Goal: Task Accomplishment & Management: Complete application form

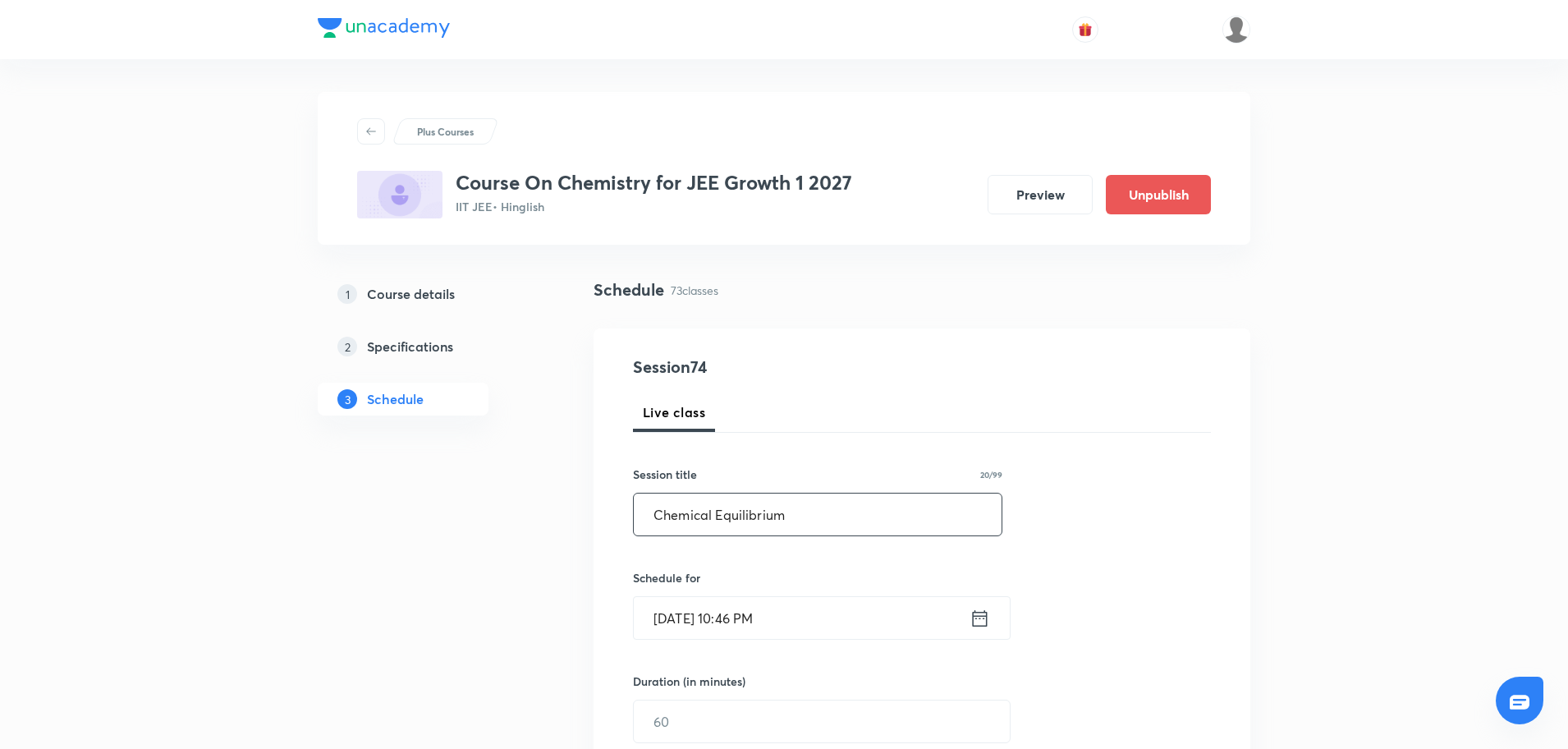
type input "Chemical Equilibrium"
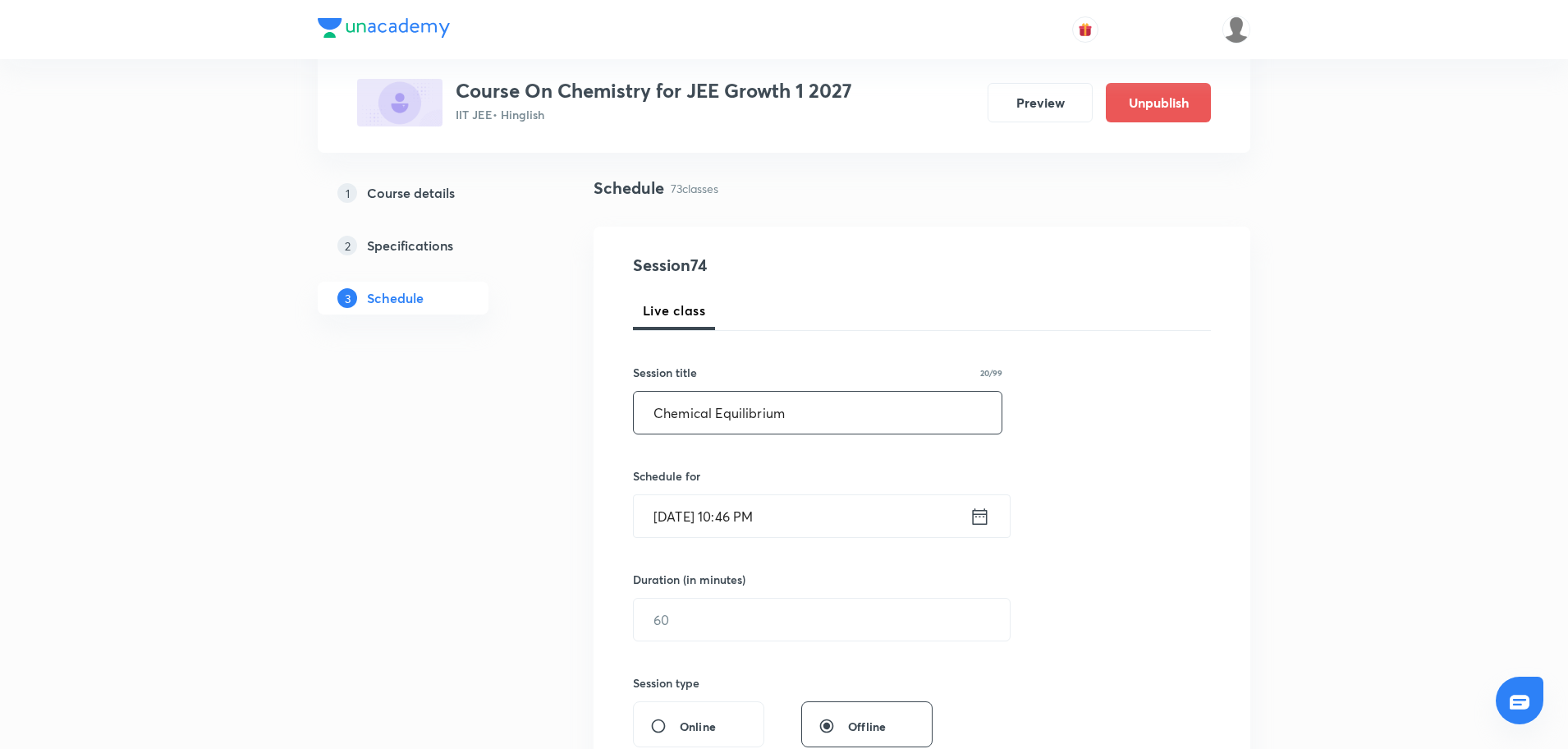
scroll to position [102, 0]
click at [988, 529] on div "[DATE] 10:46 PM ​" at bounding box center [821, 515] width 377 height 43
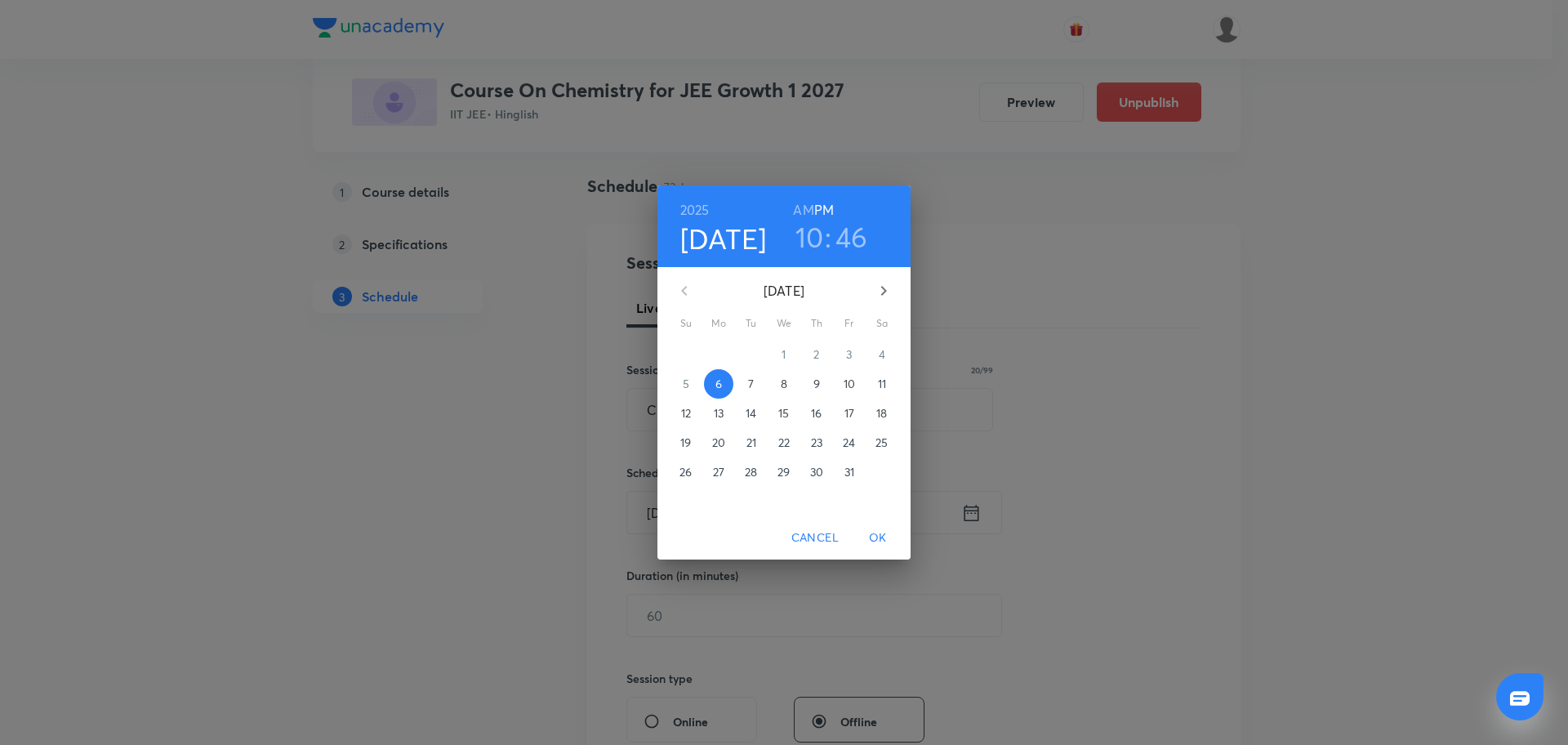
click at [754, 385] on span "7" at bounding box center [751, 384] width 29 height 17
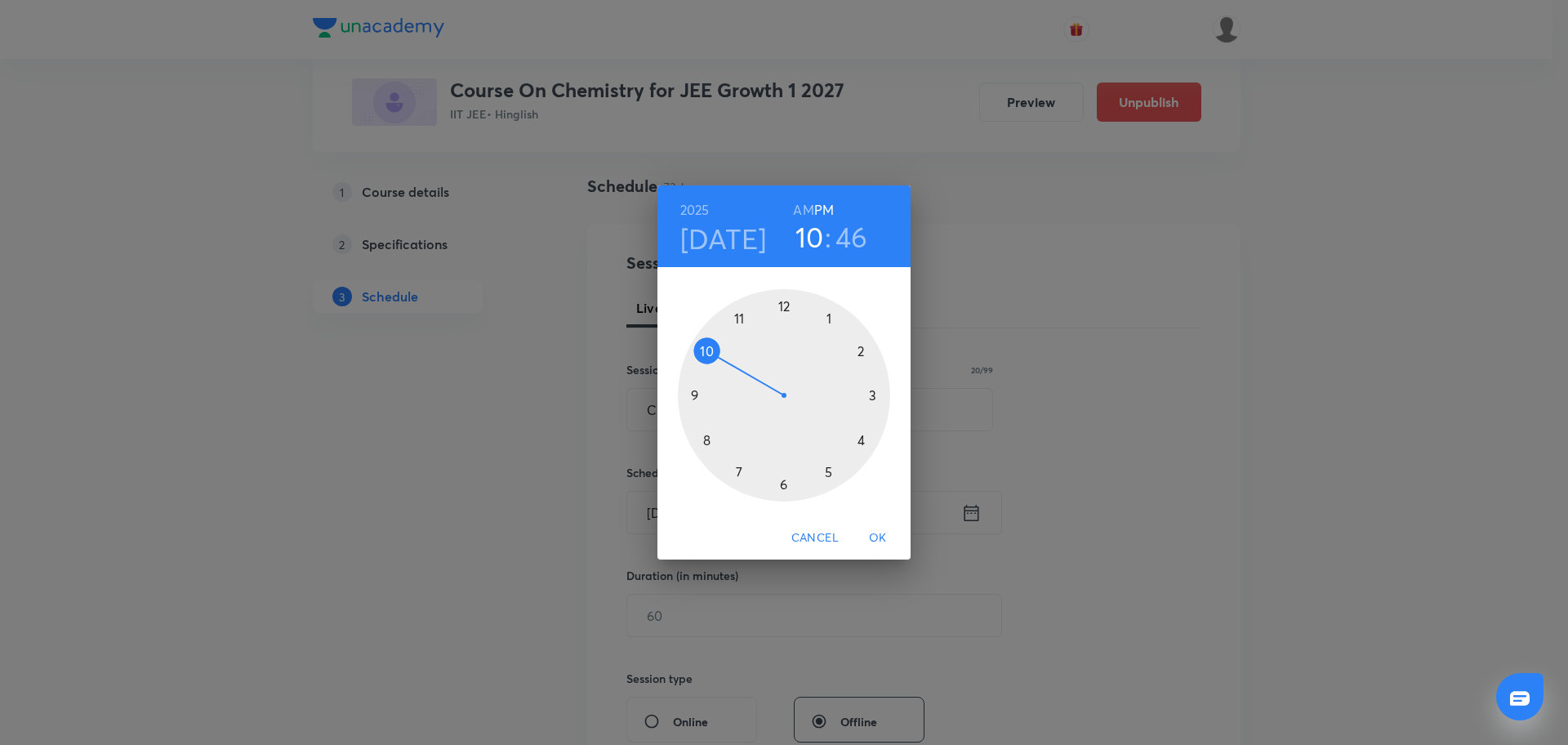
click at [703, 441] on div at bounding box center [784, 395] width 212 height 212
click at [804, 214] on h6 "AM" at bounding box center [803, 209] width 20 height 23
click at [786, 308] on div at bounding box center [784, 395] width 212 height 212
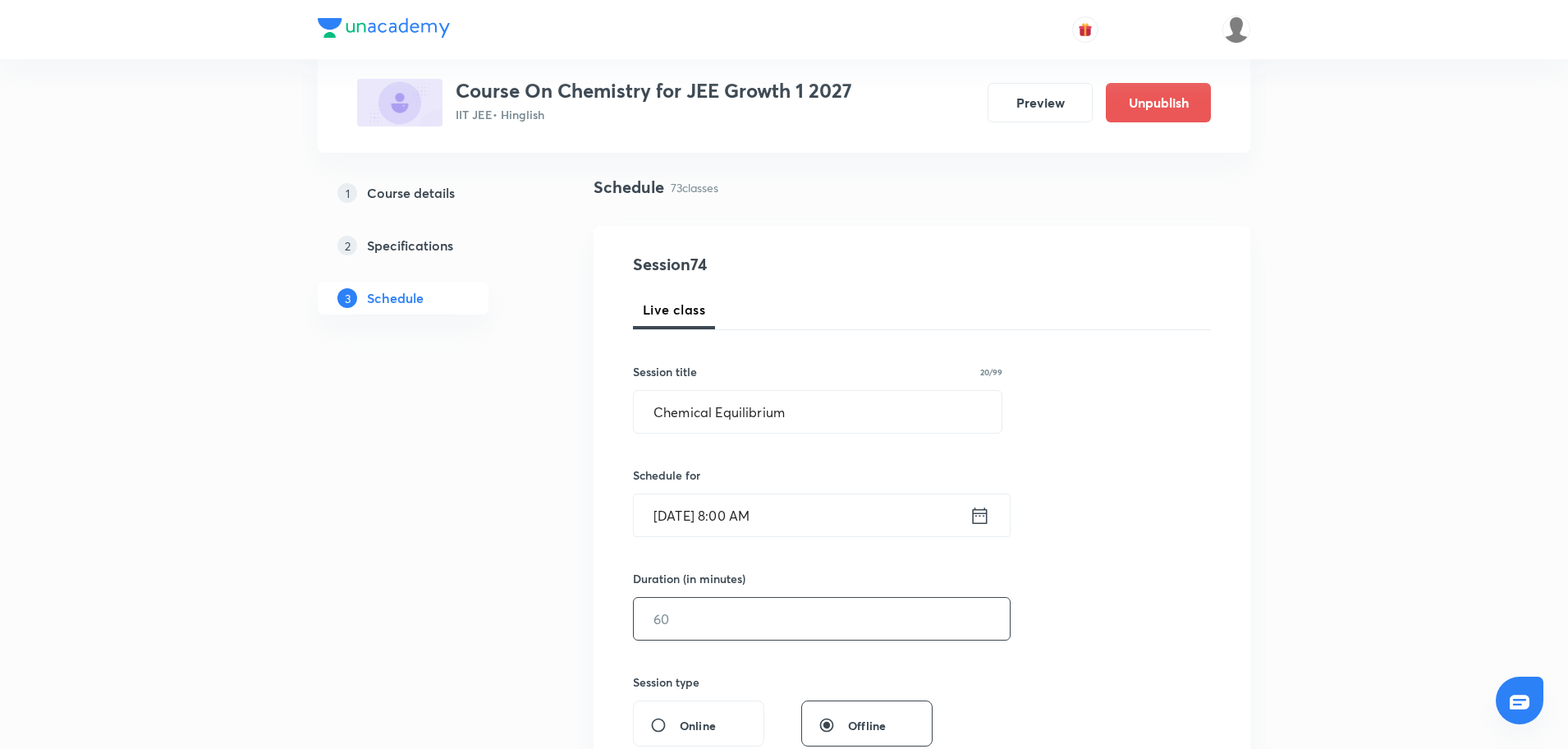
click at [711, 614] on input "text" at bounding box center [822, 618] width 376 height 42
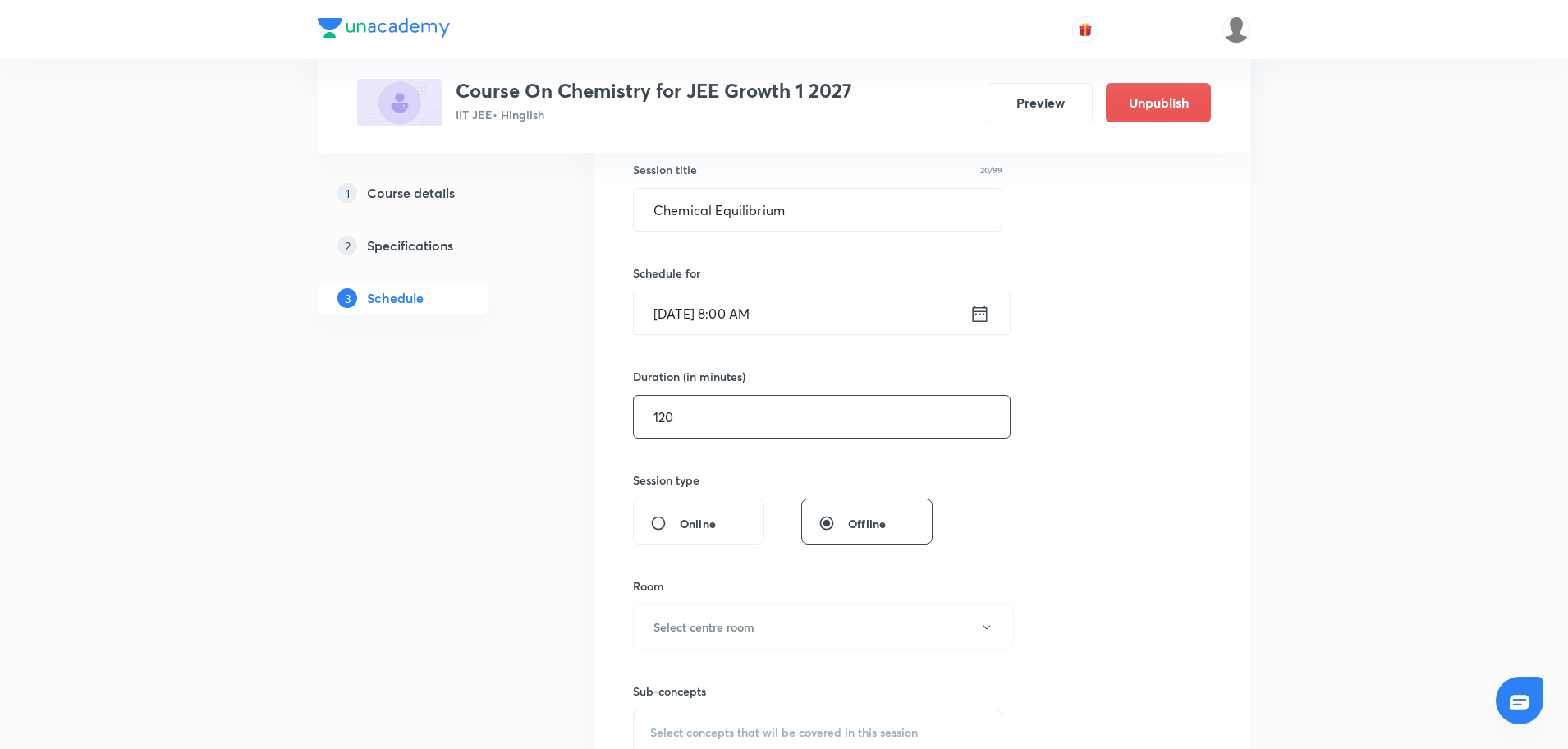
scroll to position [306, 0]
type input "120"
click at [711, 614] on button "Select centre room" at bounding box center [823, 624] width 381 height 45
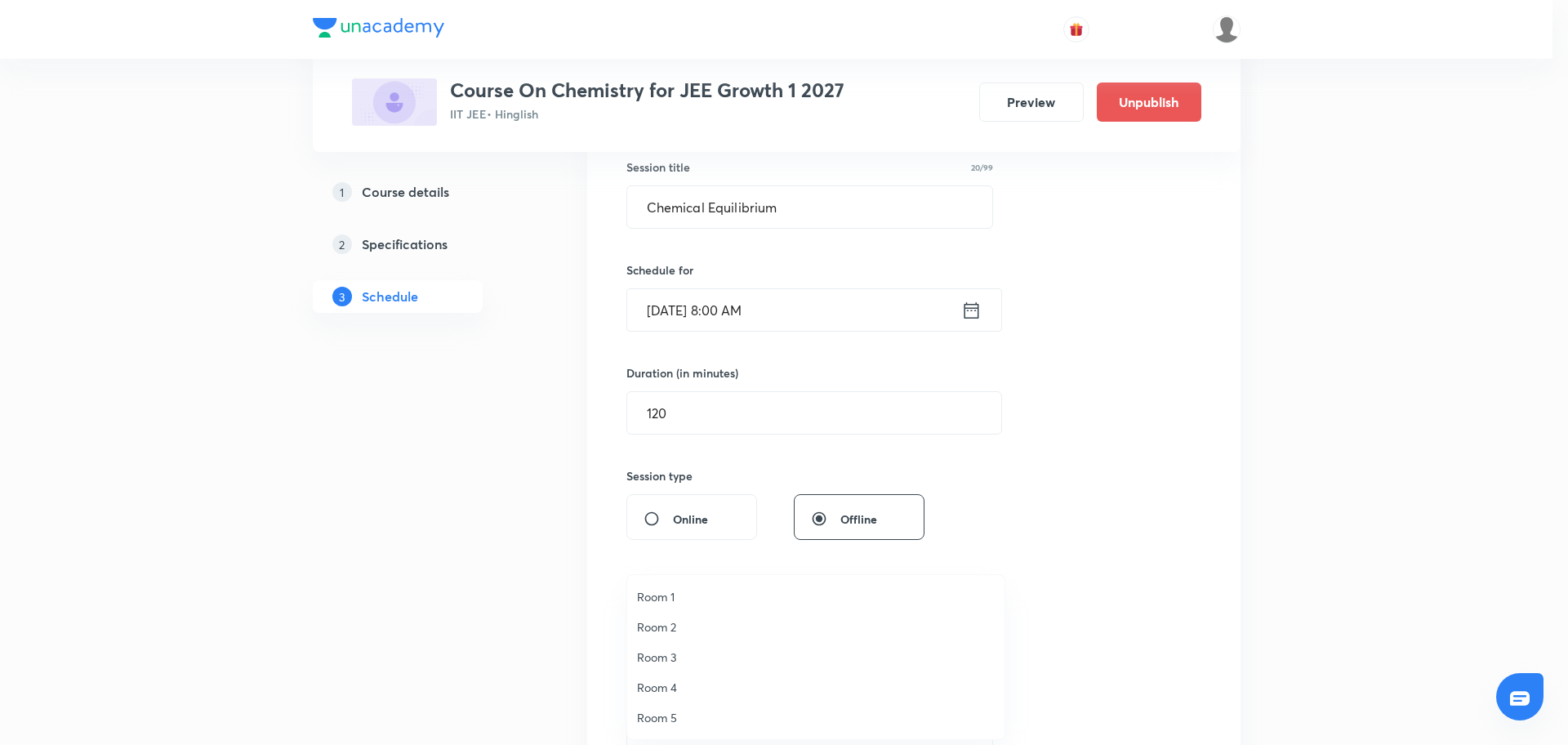
click at [667, 651] on span "Room 3" at bounding box center [816, 657] width 358 height 17
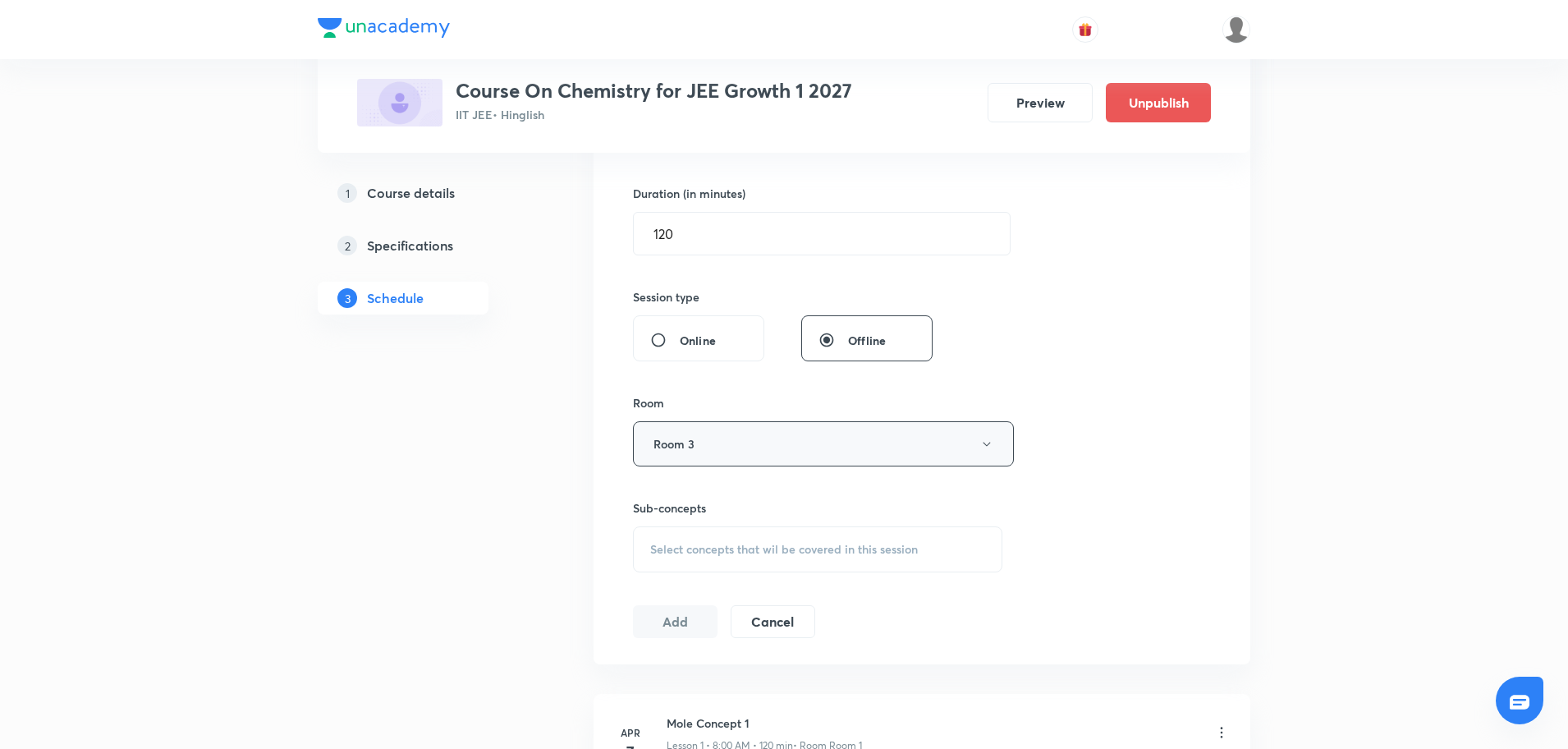
scroll to position [489, 0]
click at [775, 443] on button "Room 3" at bounding box center [823, 442] width 381 height 45
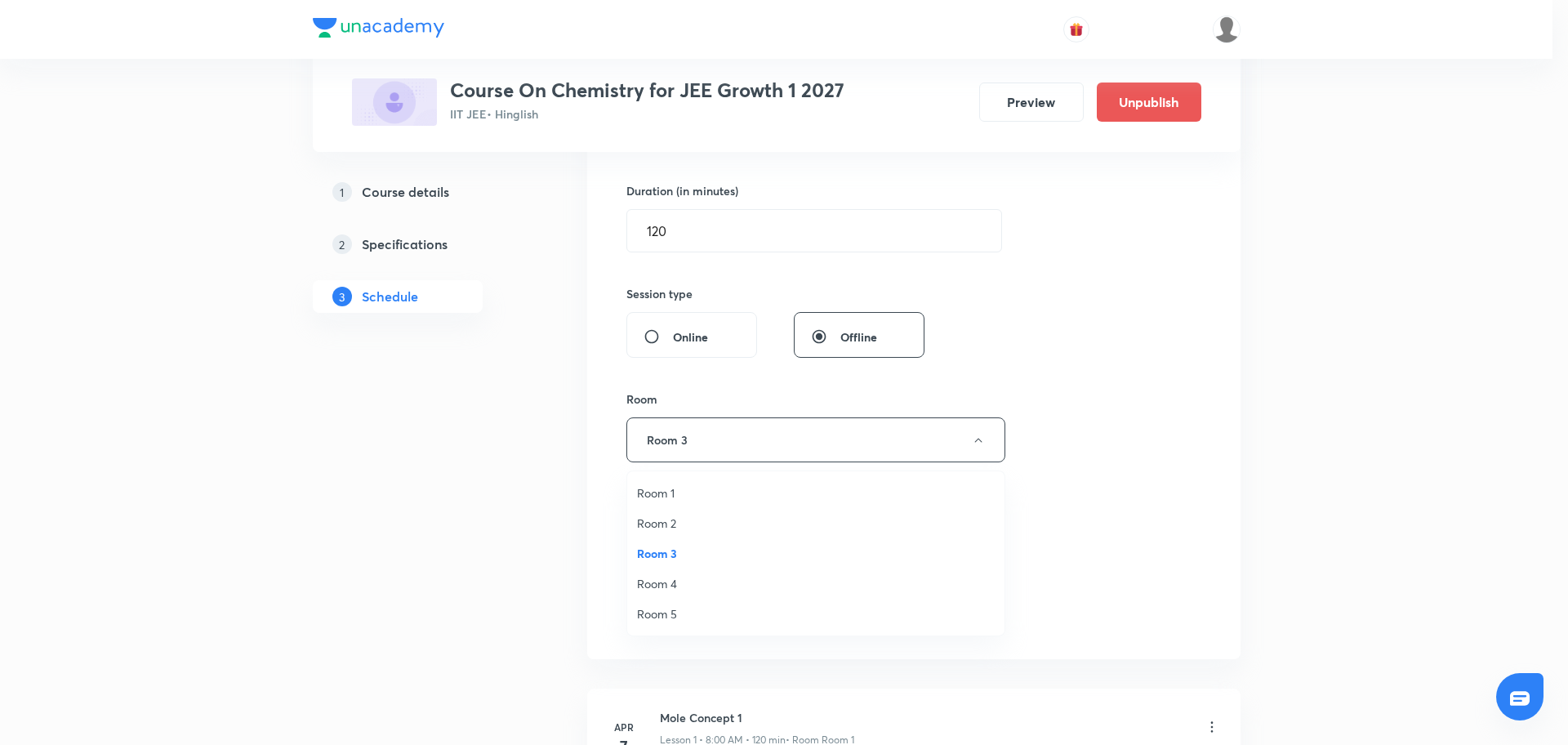
click at [715, 486] on span "Room 1" at bounding box center [816, 493] width 358 height 17
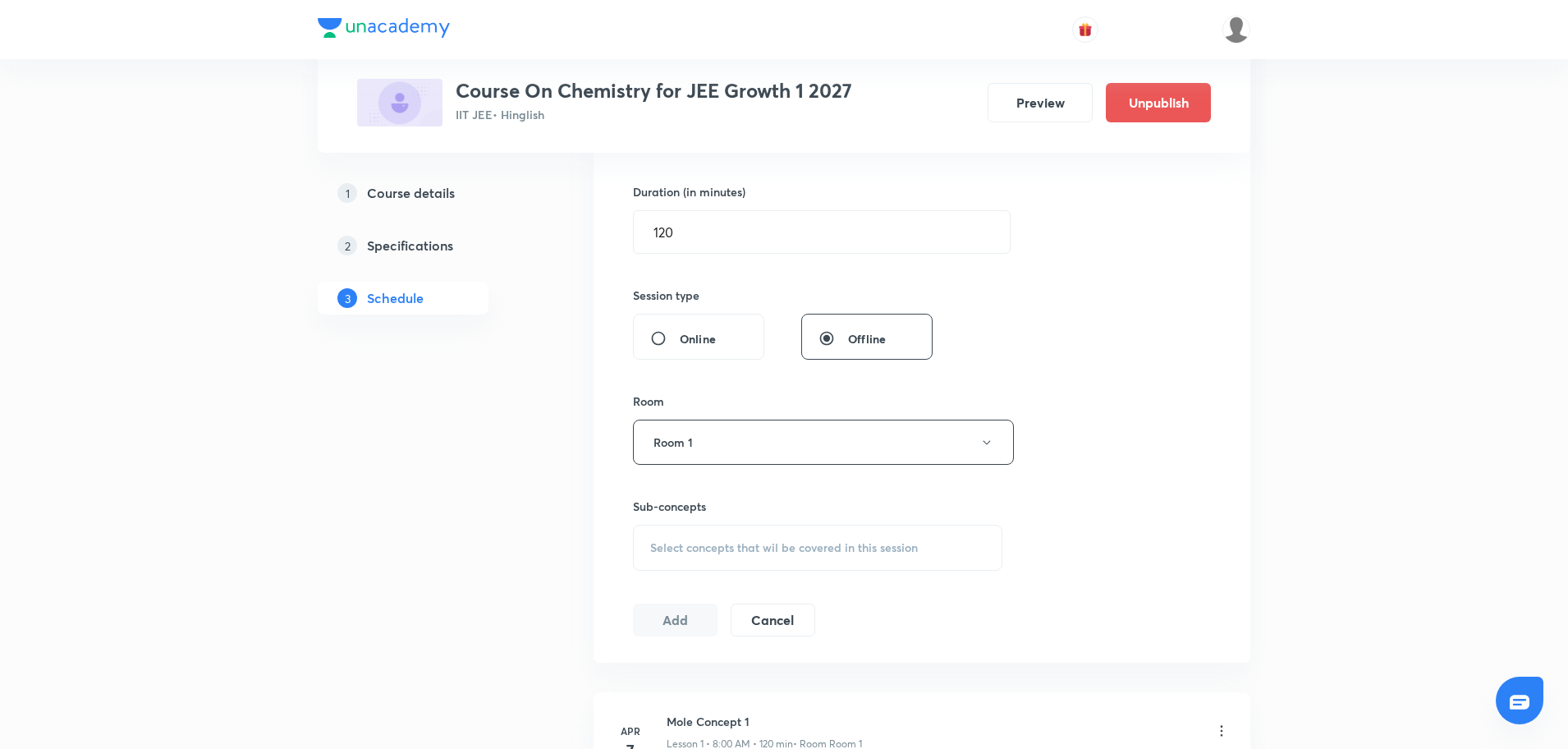
click at [704, 536] on div "Select concepts that wil be covered in this session" at bounding box center [817, 548] width 369 height 46
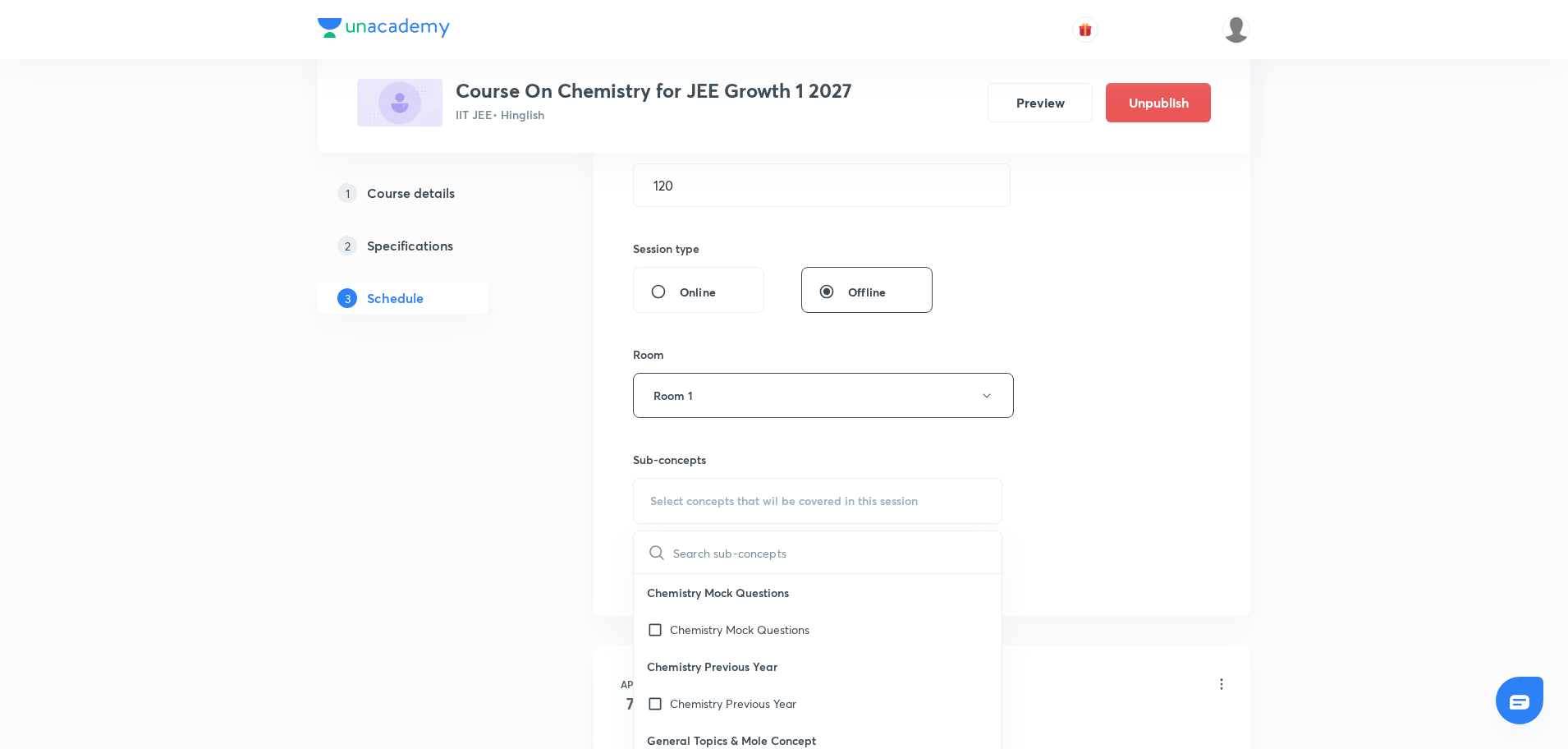
scroll to position [534, 0]
click at [704, 536] on input "text" at bounding box center [837, 553] width 328 height 42
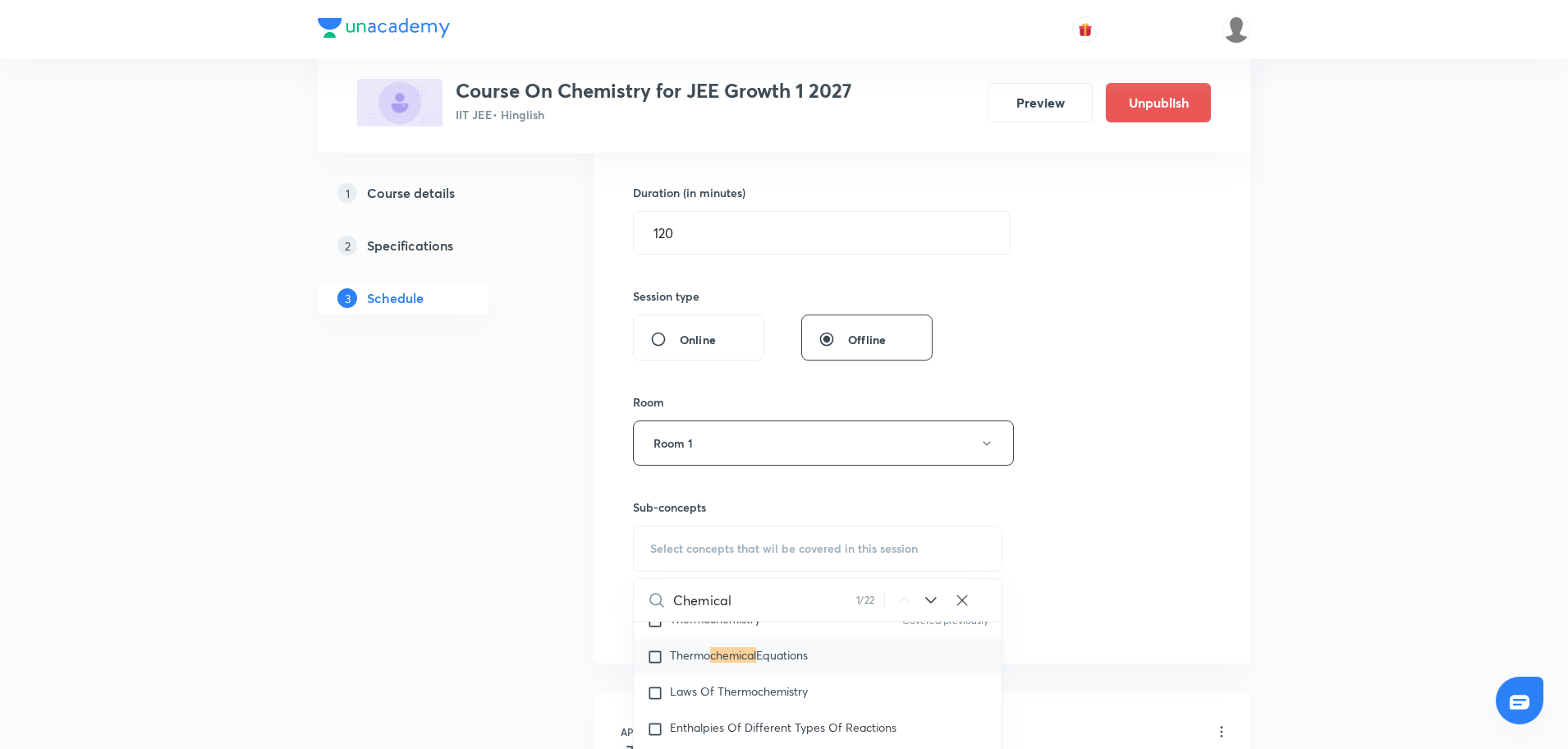
scroll to position [3197, 0]
type input "C"
click at [708, 595] on input "text" at bounding box center [766, 599] width 184 height 42
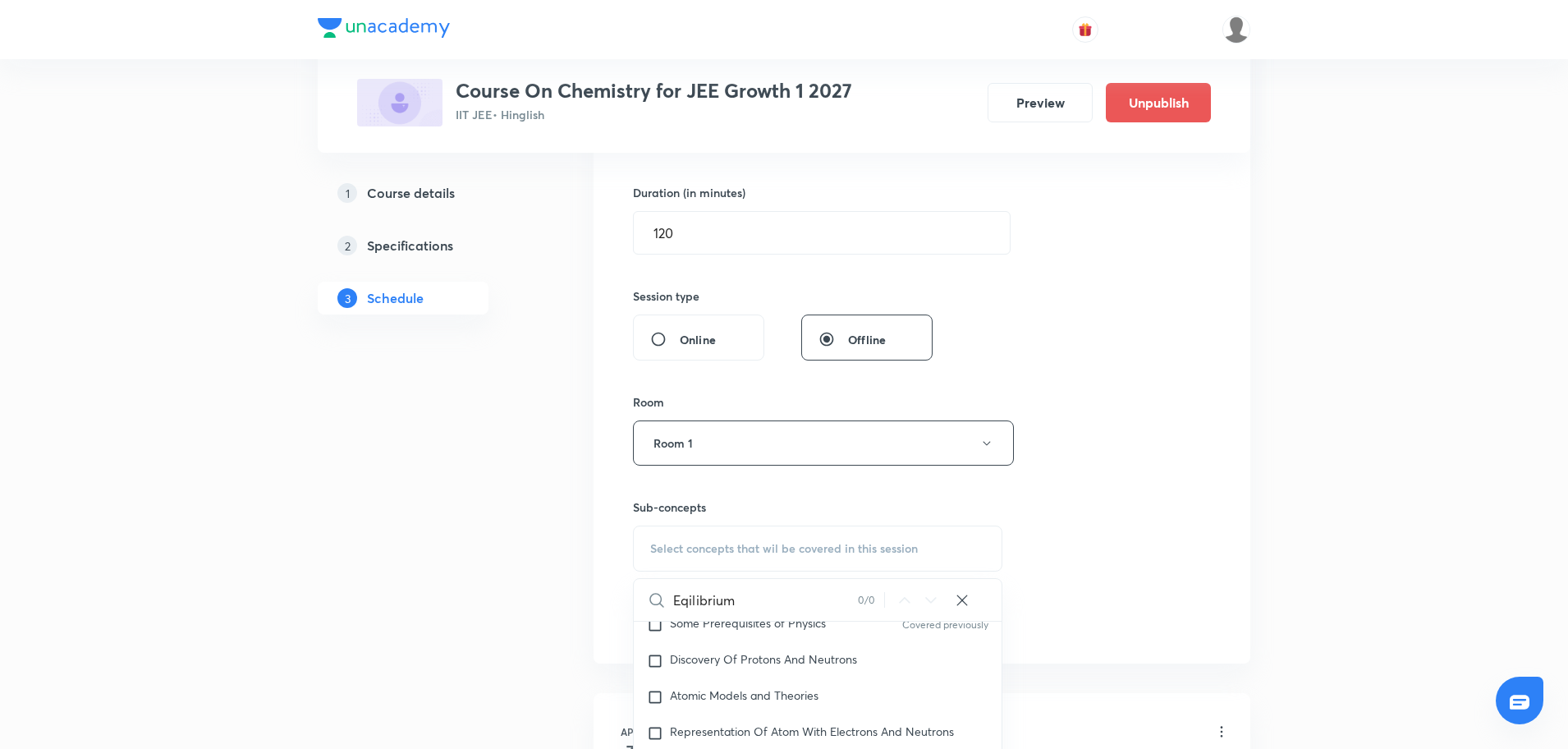
scroll to position [692, 0]
type input "Eqilibrium"
click at [650, 738] on div "Representation Of Atom With Electrons And Neutrons" at bounding box center [817, 729] width 368 height 36
checkbox input "true"
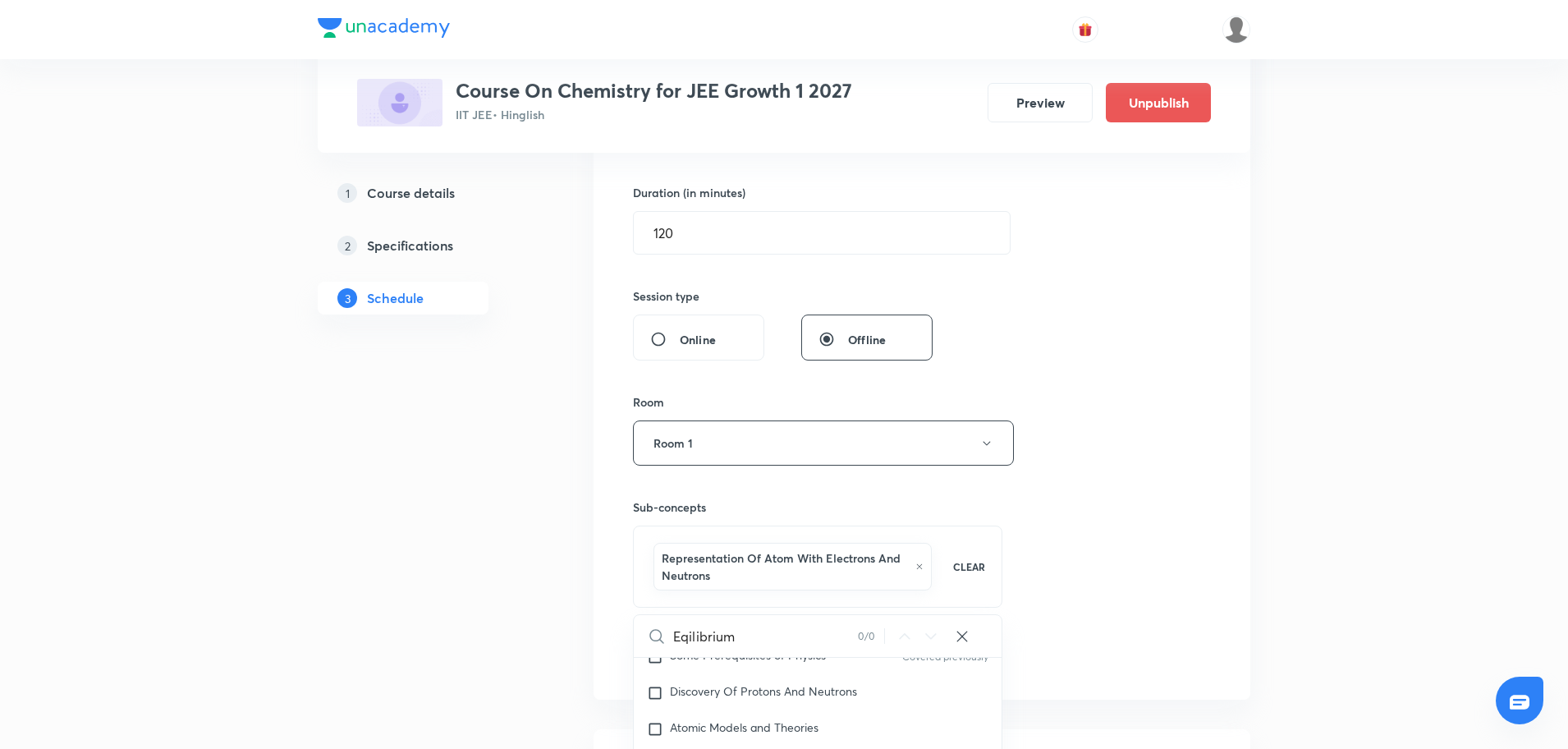
click at [664, 673] on div "Session 74 Live class Session title 20/99 Chemical Equilibrium ​ Schedule for […" at bounding box center [921, 269] width 657 height 860
click at [693, 648] on button "Add" at bounding box center [675, 655] width 85 height 33
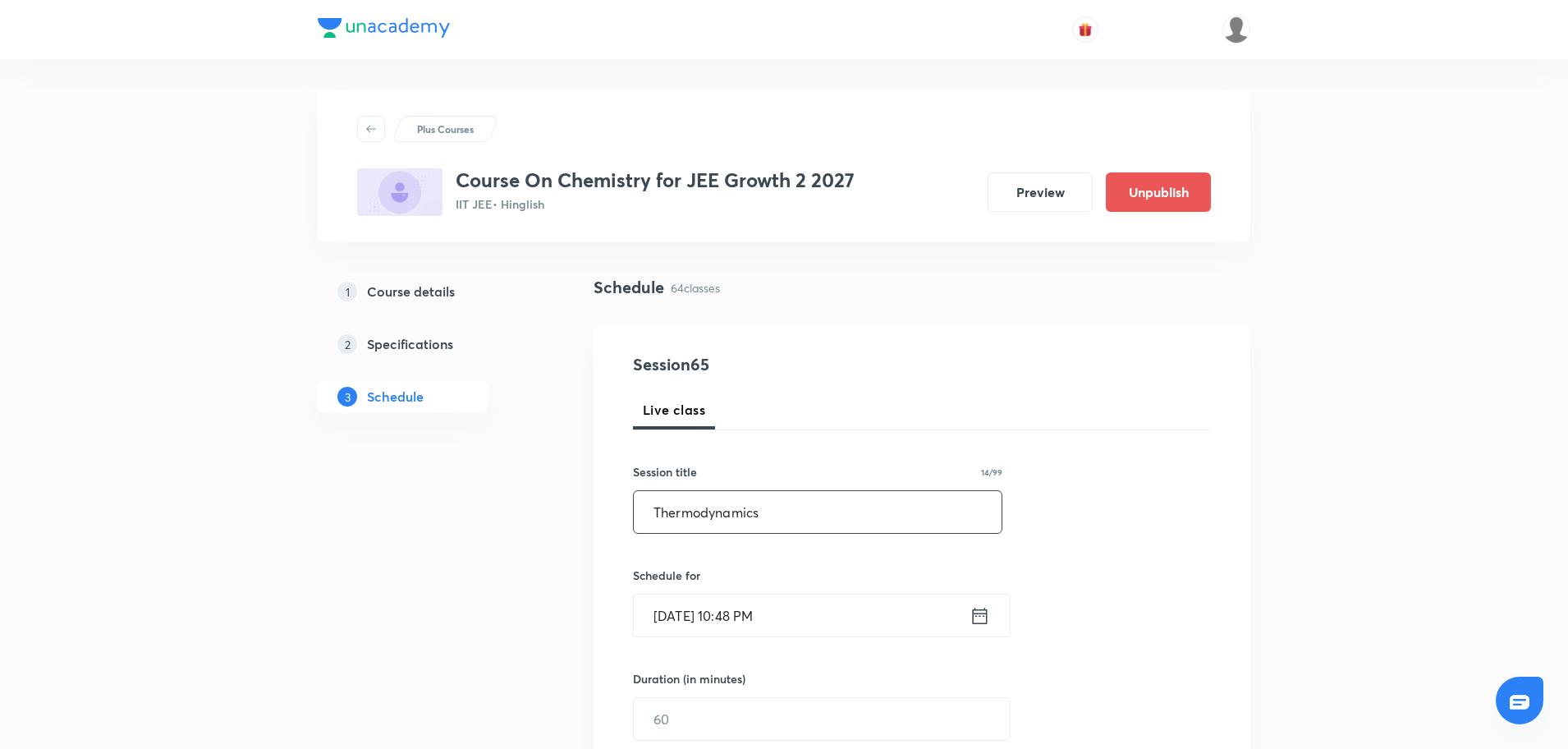
type input "Thermodynamics"
click at [978, 618] on icon at bounding box center [980, 615] width 20 height 23
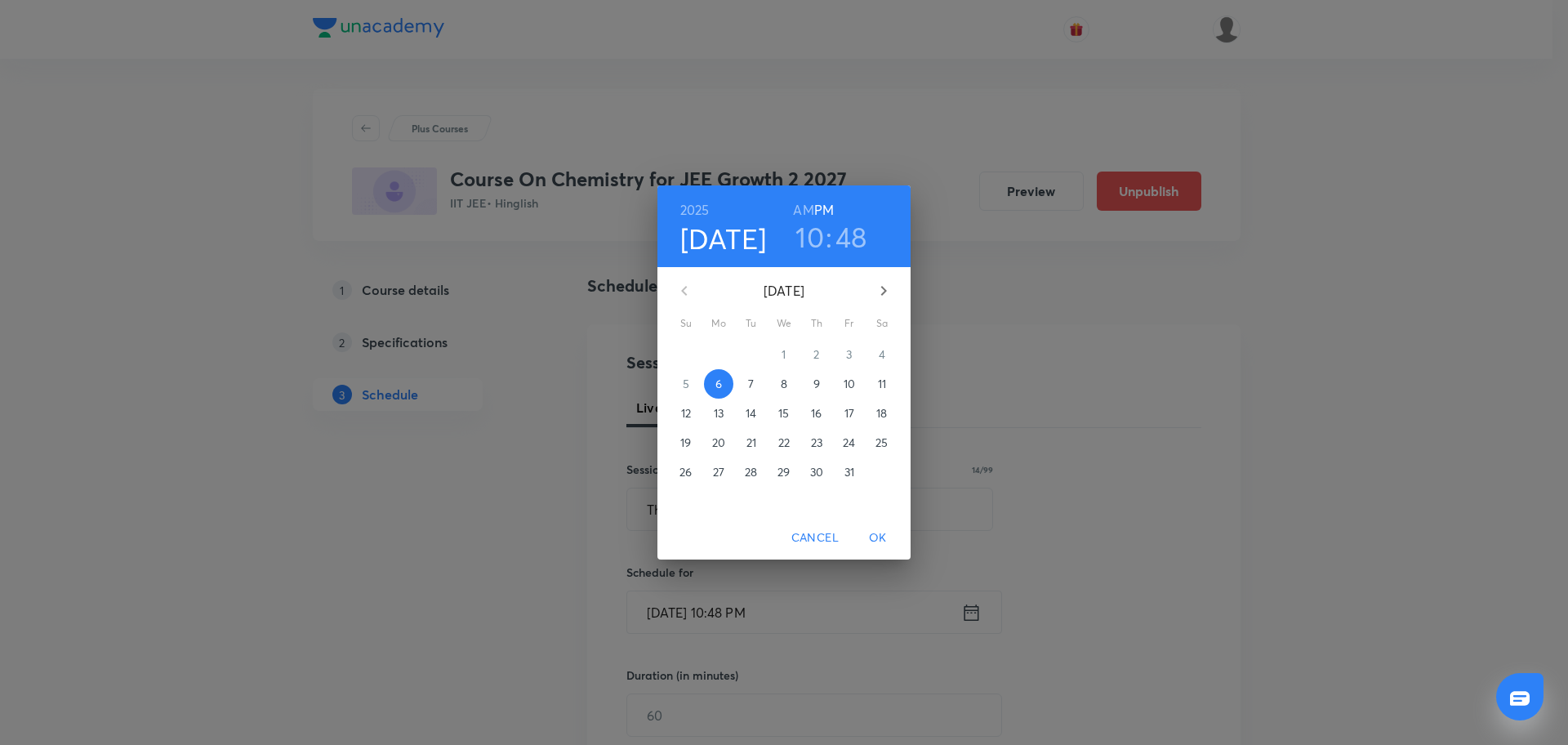
click at [751, 386] on p "7" at bounding box center [751, 384] width 6 height 17
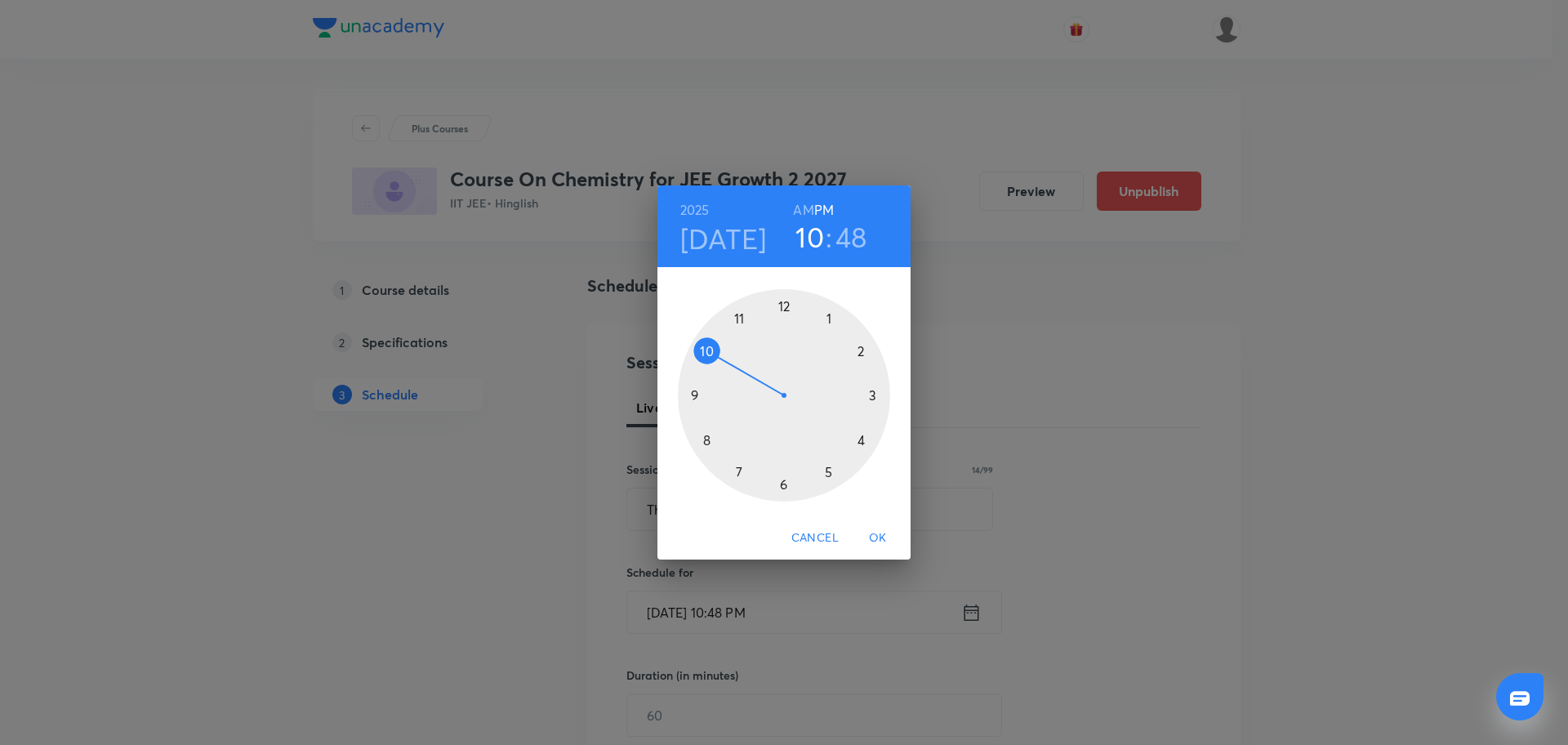
click at [784, 309] on div at bounding box center [784, 395] width 212 height 212
click at [784, 308] on div at bounding box center [784, 395] width 212 height 212
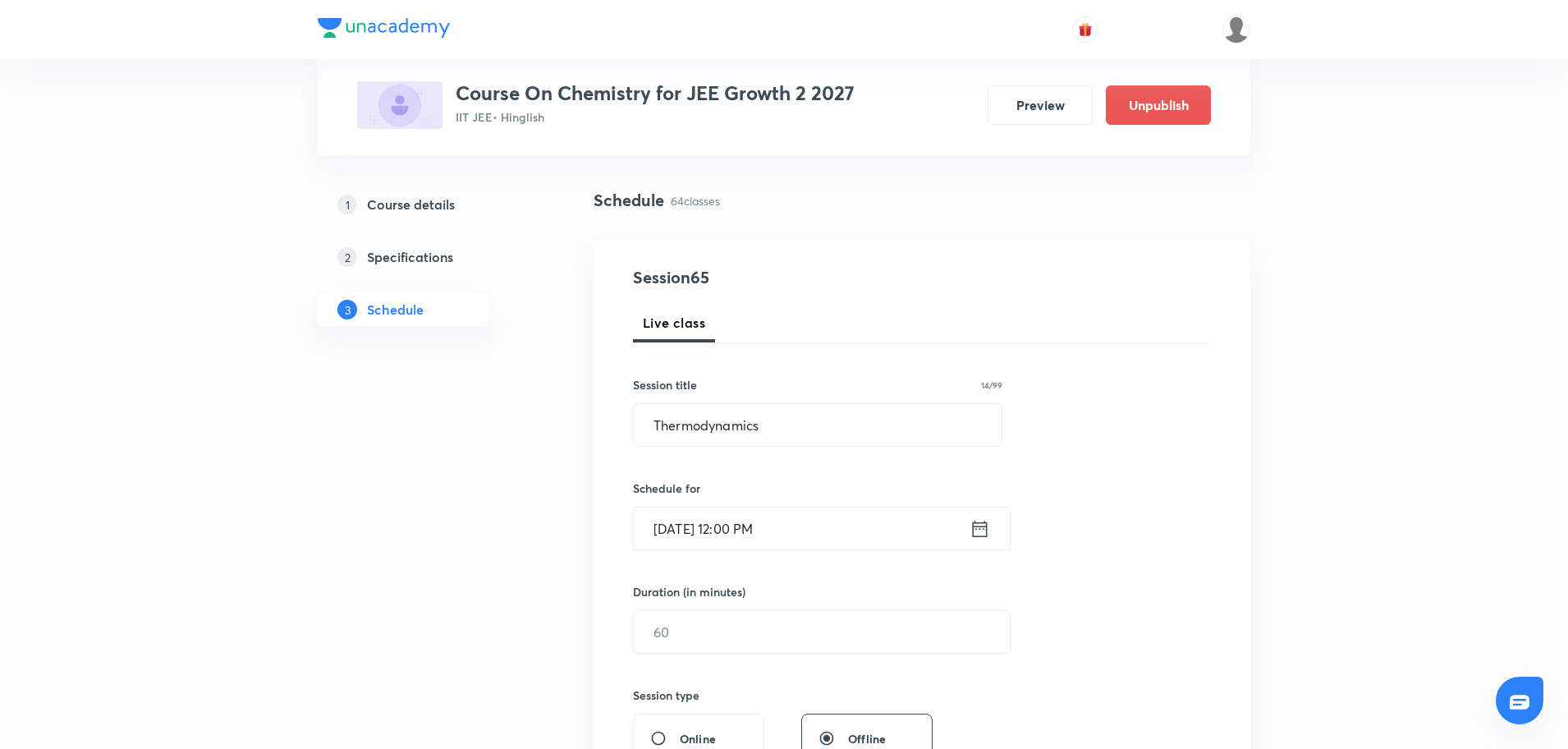
scroll to position [91, 0]
click at [727, 630] on input "text" at bounding box center [822, 629] width 376 height 42
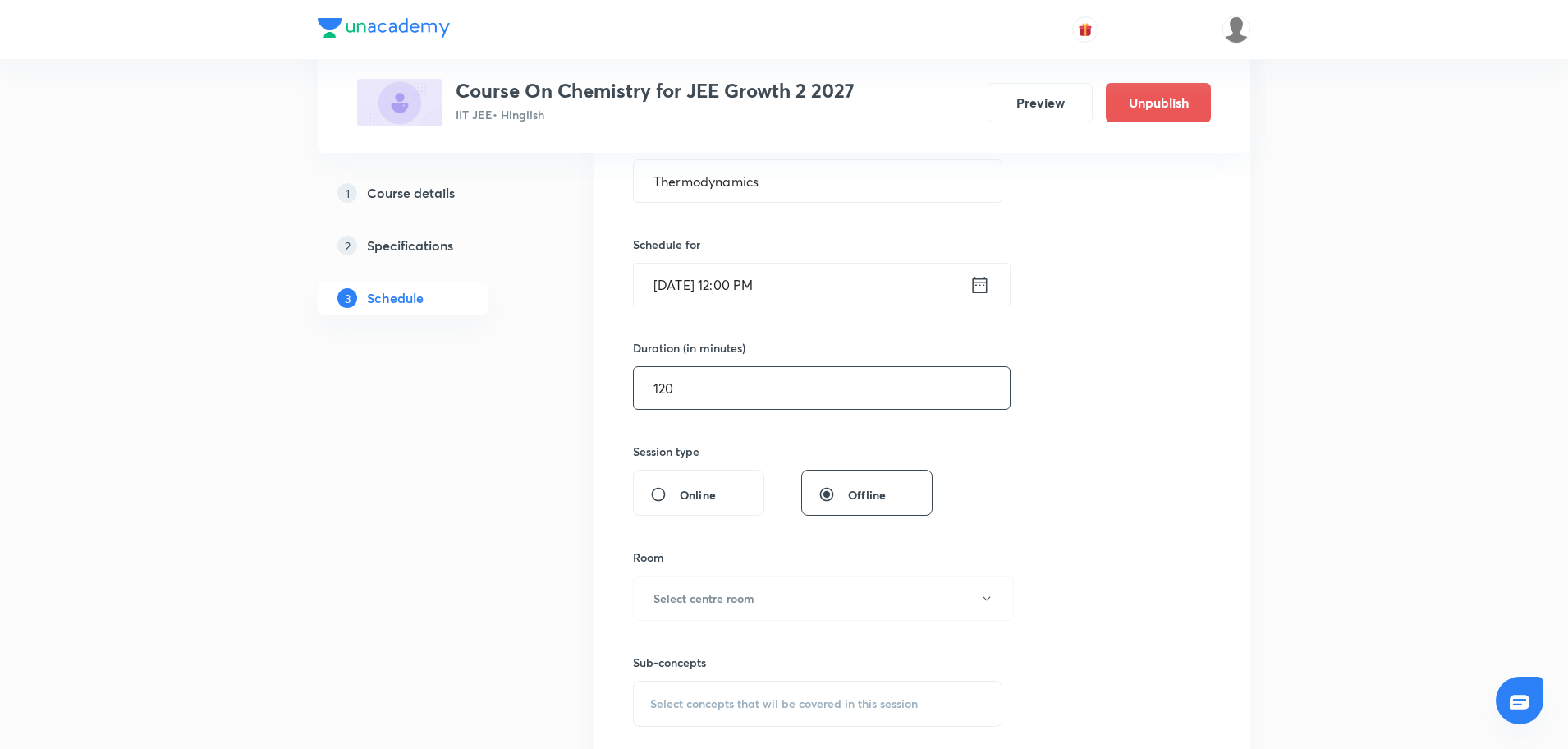
scroll to position [337, 0]
type input "120"
click at [734, 582] on button "Select centre room" at bounding box center [823, 594] width 381 height 45
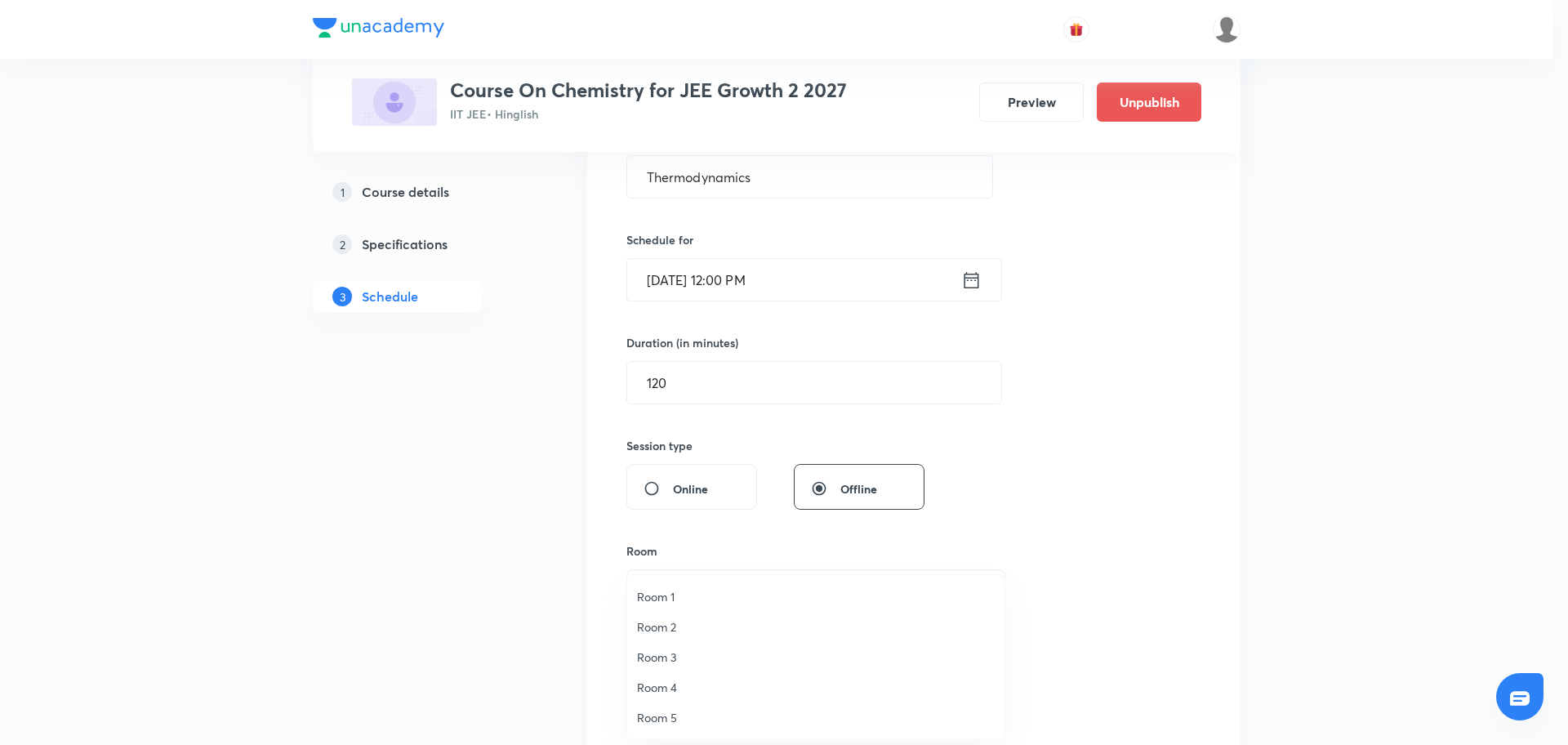
click at [668, 657] on span "Room 3" at bounding box center [816, 657] width 358 height 17
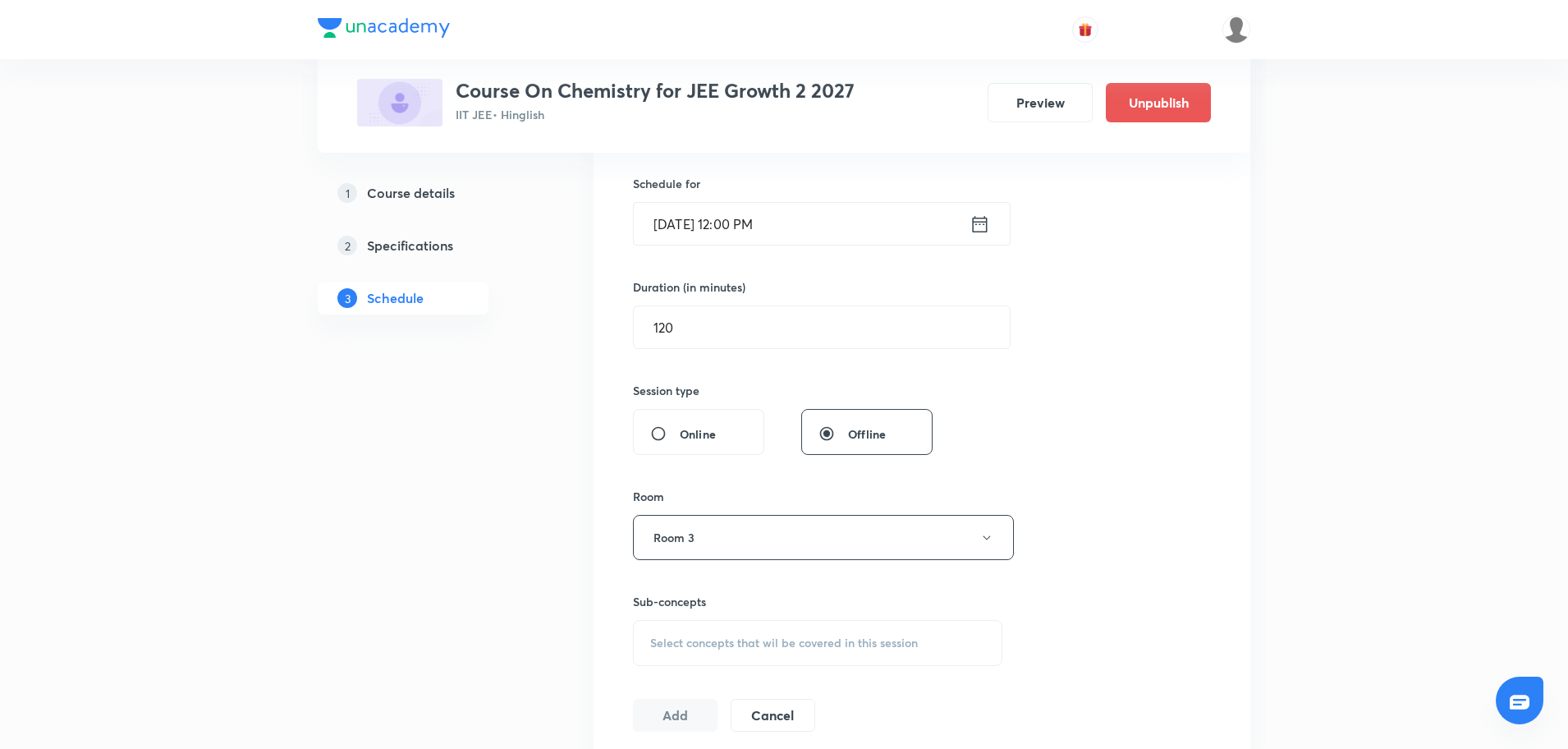
scroll to position [395, 0]
click at [674, 644] on span "Select concepts that wil be covered in this session" at bounding box center [784, 642] width 267 height 13
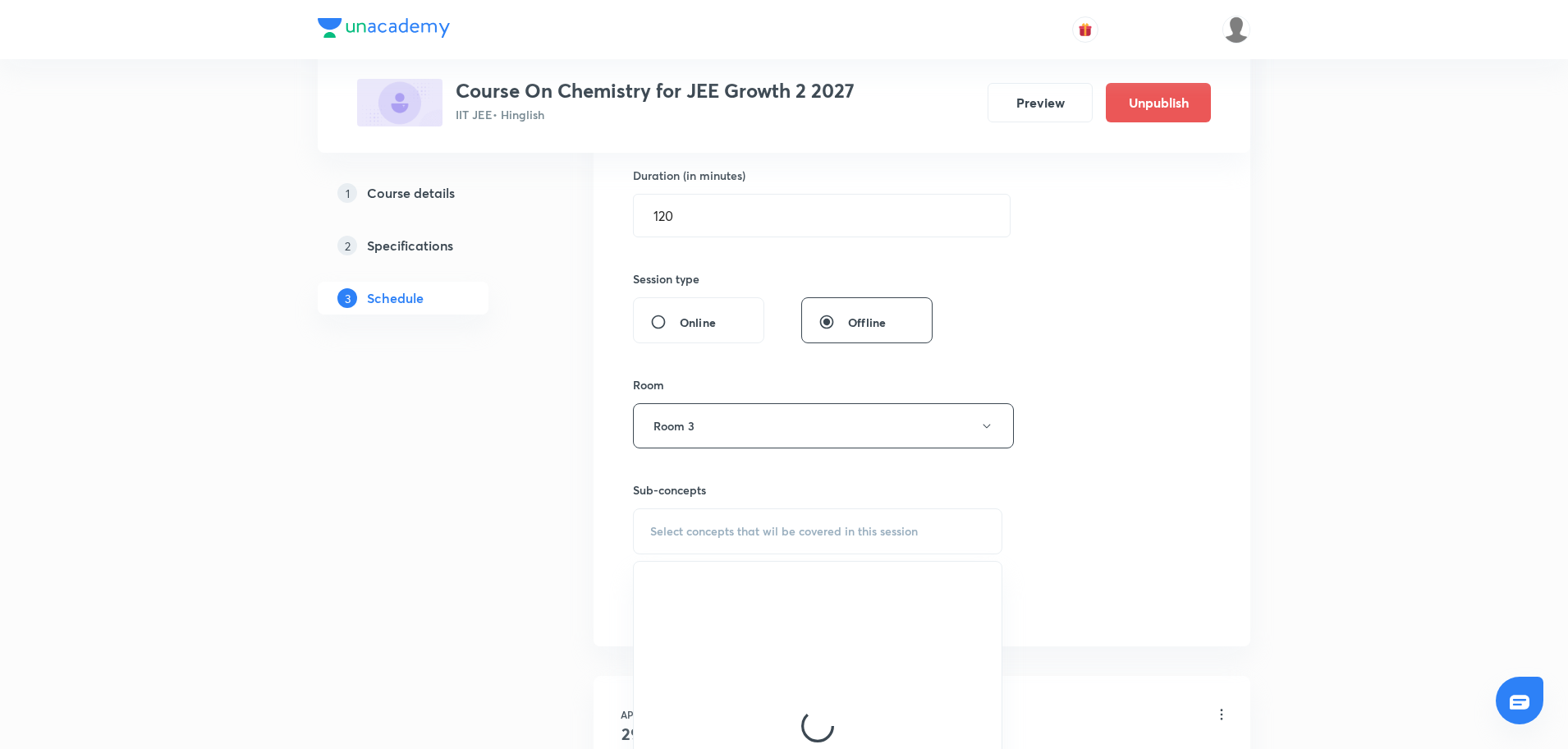
scroll to position [510, 0]
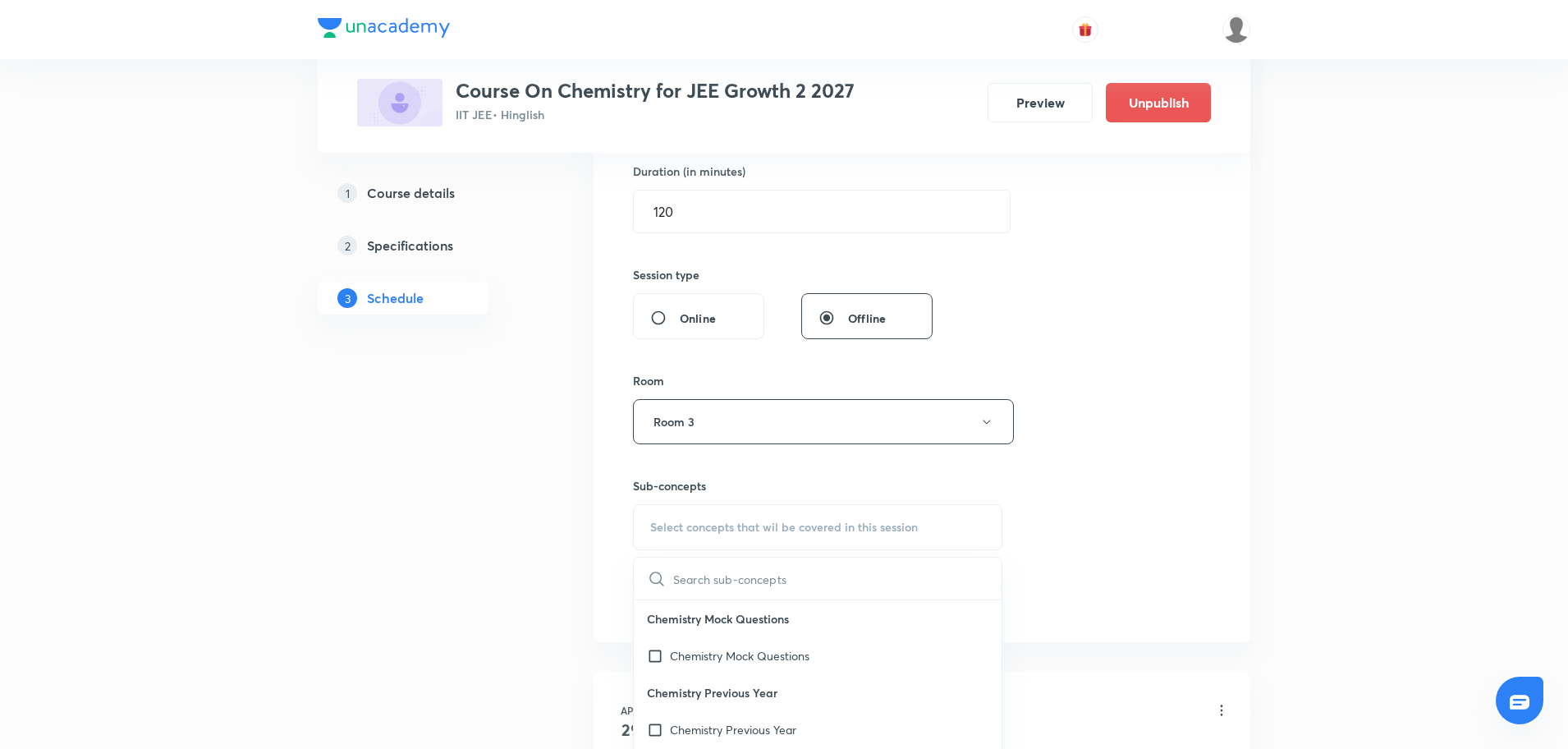
click at [695, 586] on input "text" at bounding box center [837, 577] width 328 height 42
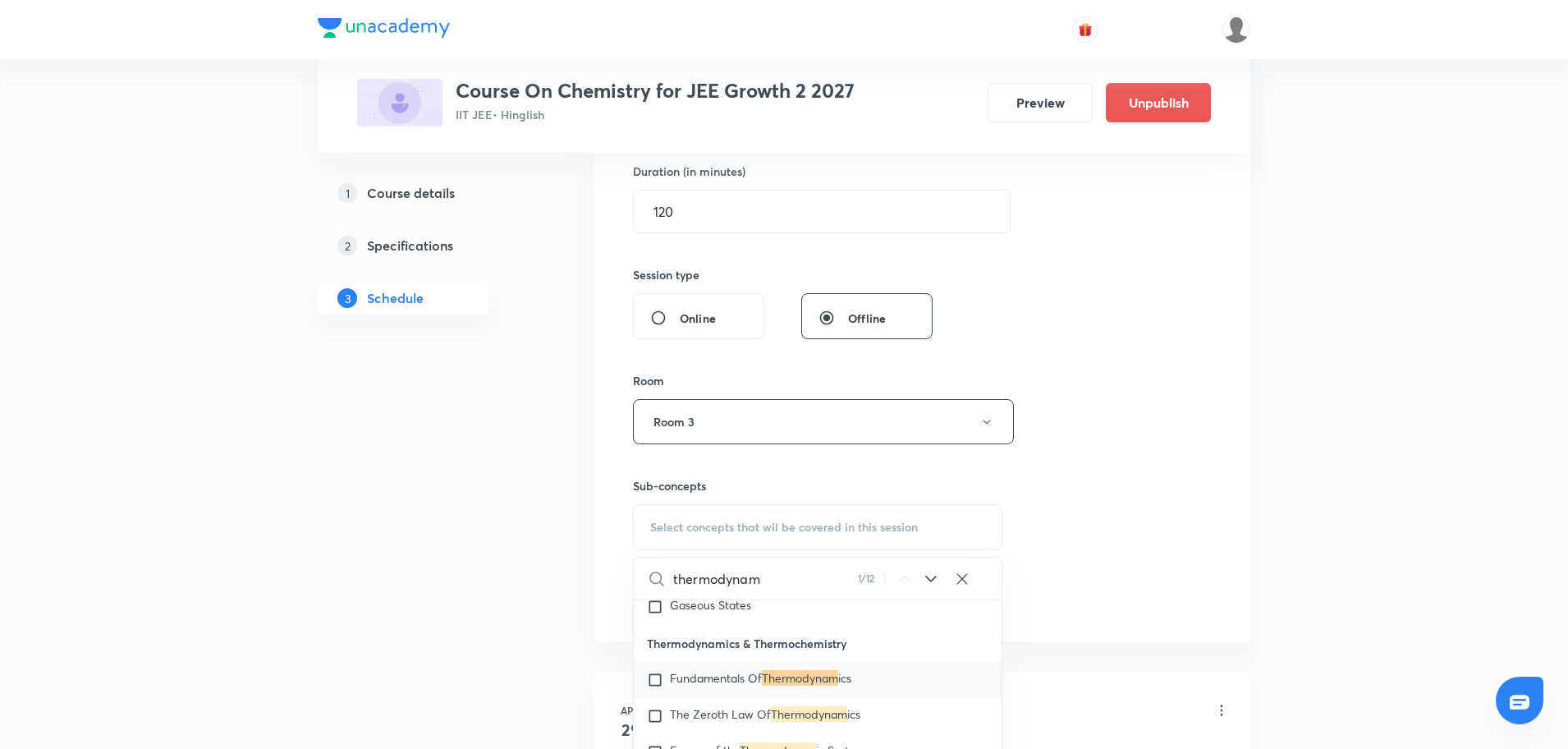
scroll to position [2796, 0]
type input "thermodynam"
click at [711, 671] on span "Fundamentals Of" at bounding box center [716, 675] width 92 height 16
checkbox input "true"
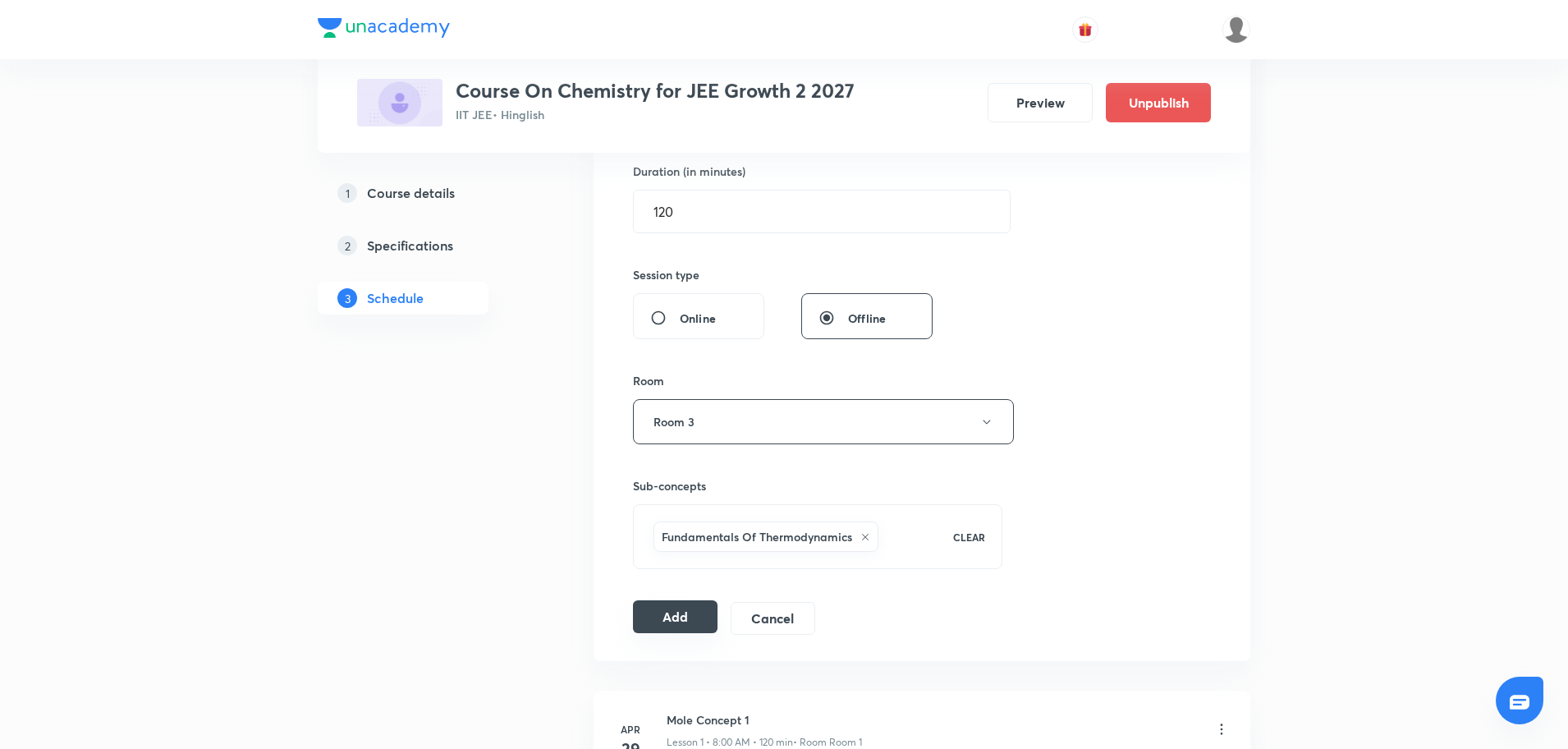
click at [679, 617] on button "Add" at bounding box center [675, 617] width 85 height 33
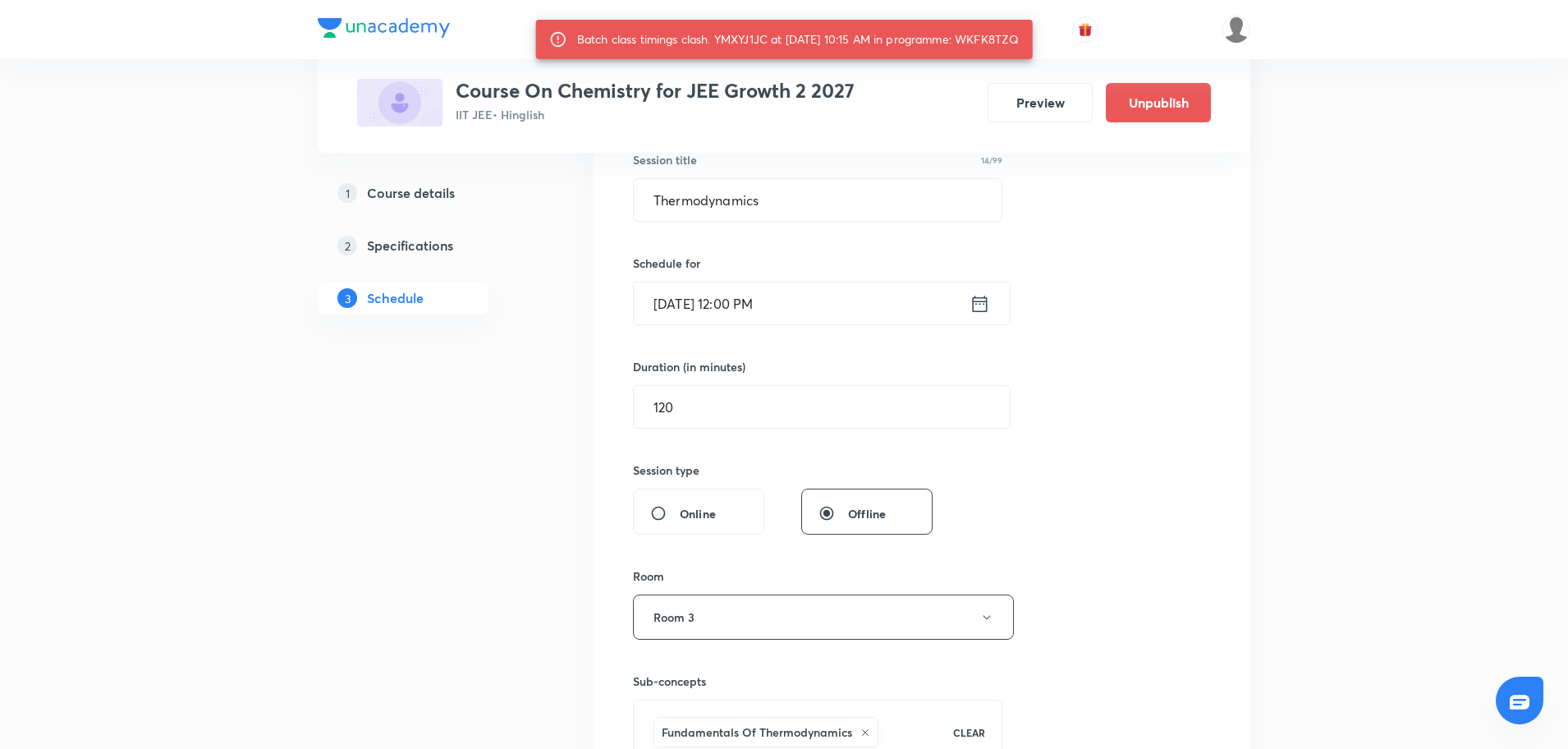
scroll to position [321, 0]
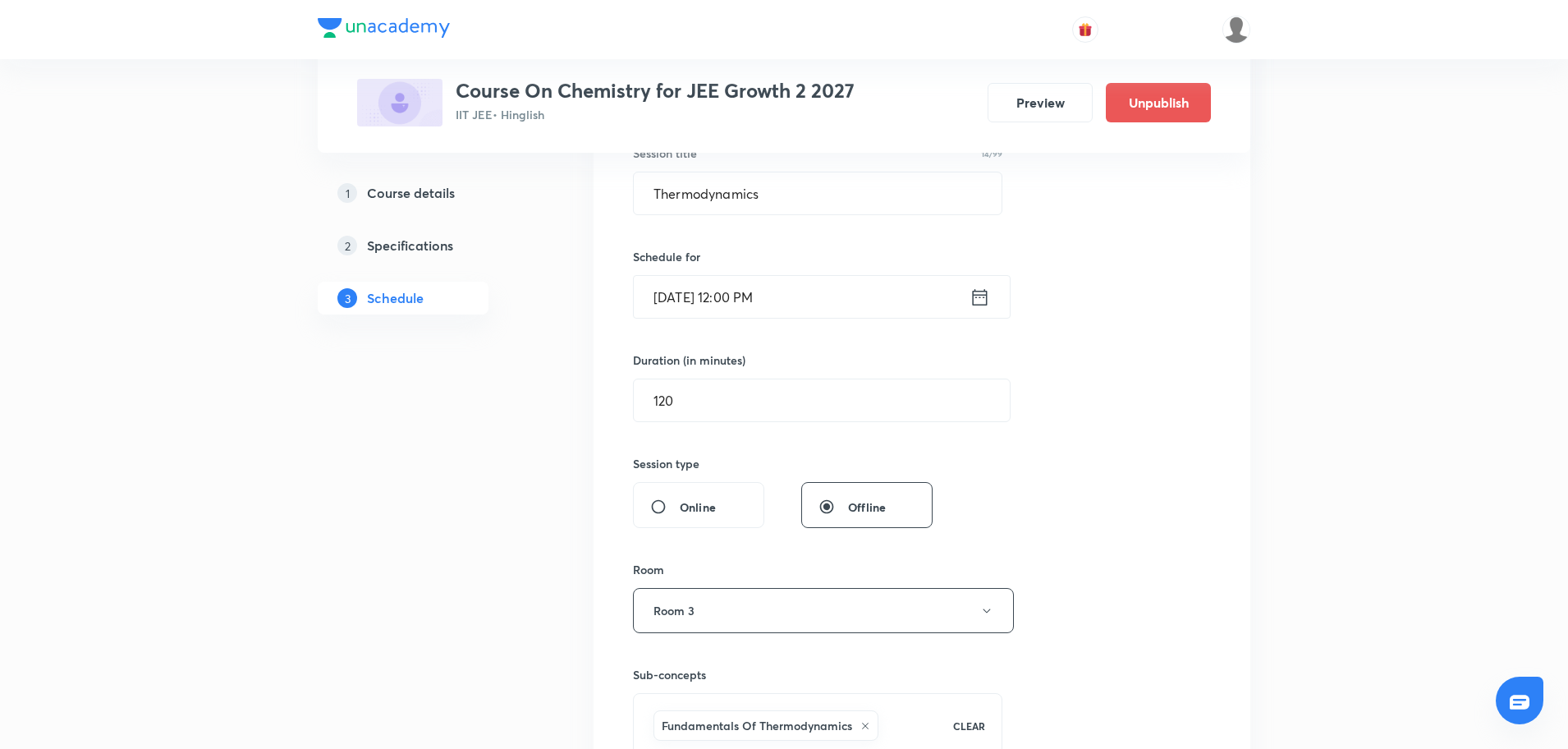
click at [976, 298] on icon at bounding box center [980, 297] width 20 height 23
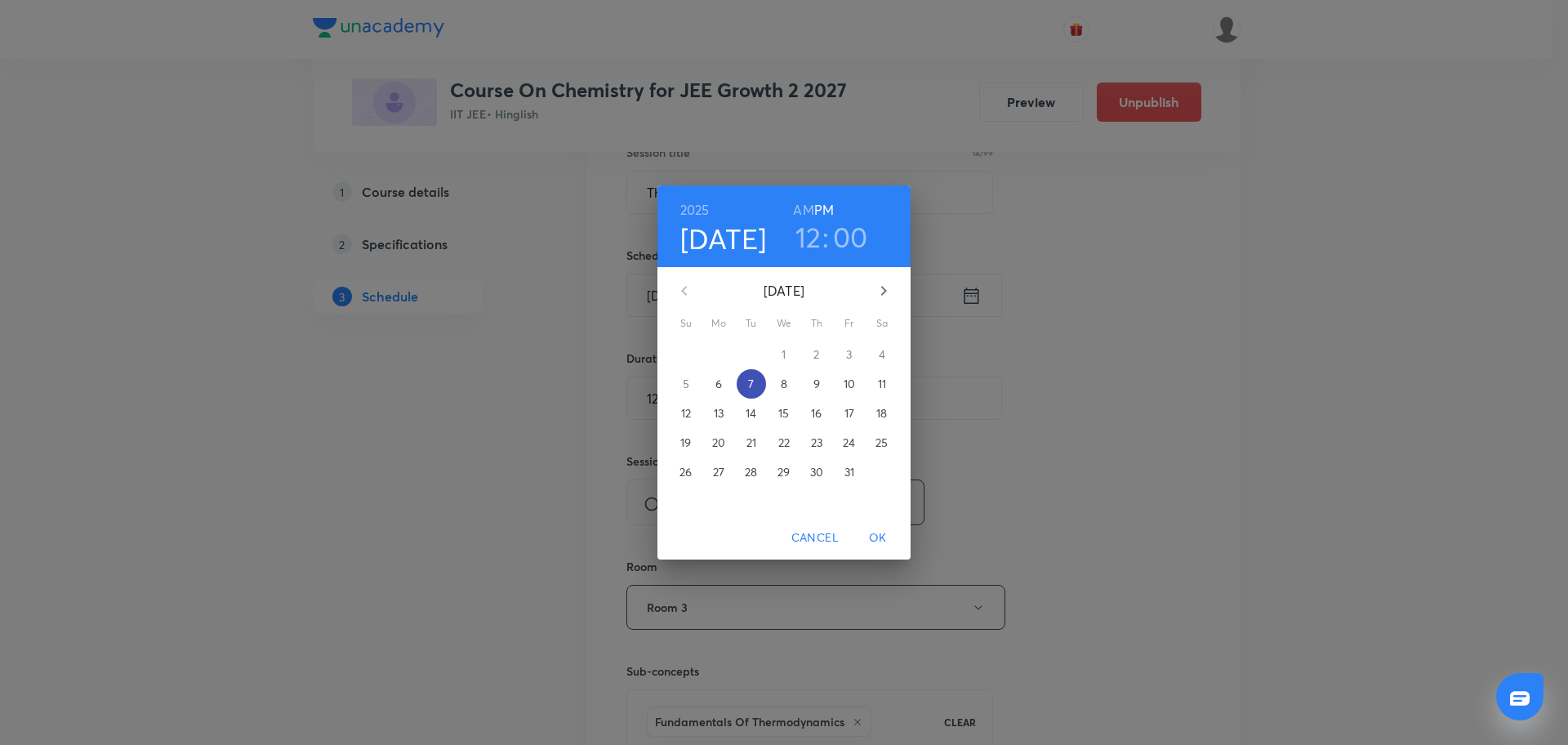
click at [754, 382] on span "7" at bounding box center [751, 384] width 29 height 17
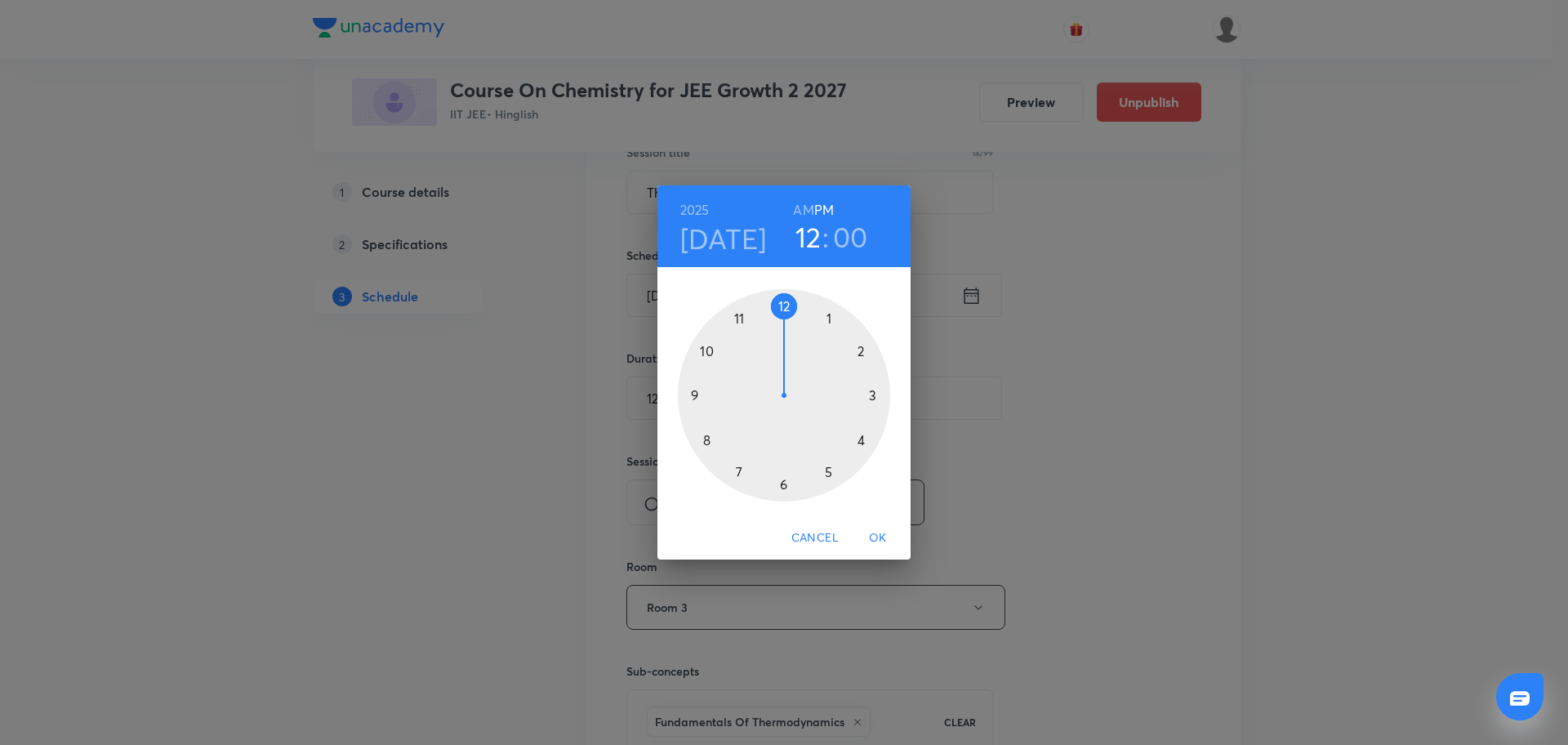
click at [791, 306] on div at bounding box center [784, 395] width 212 height 212
click at [784, 488] on div at bounding box center [784, 395] width 212 height 212
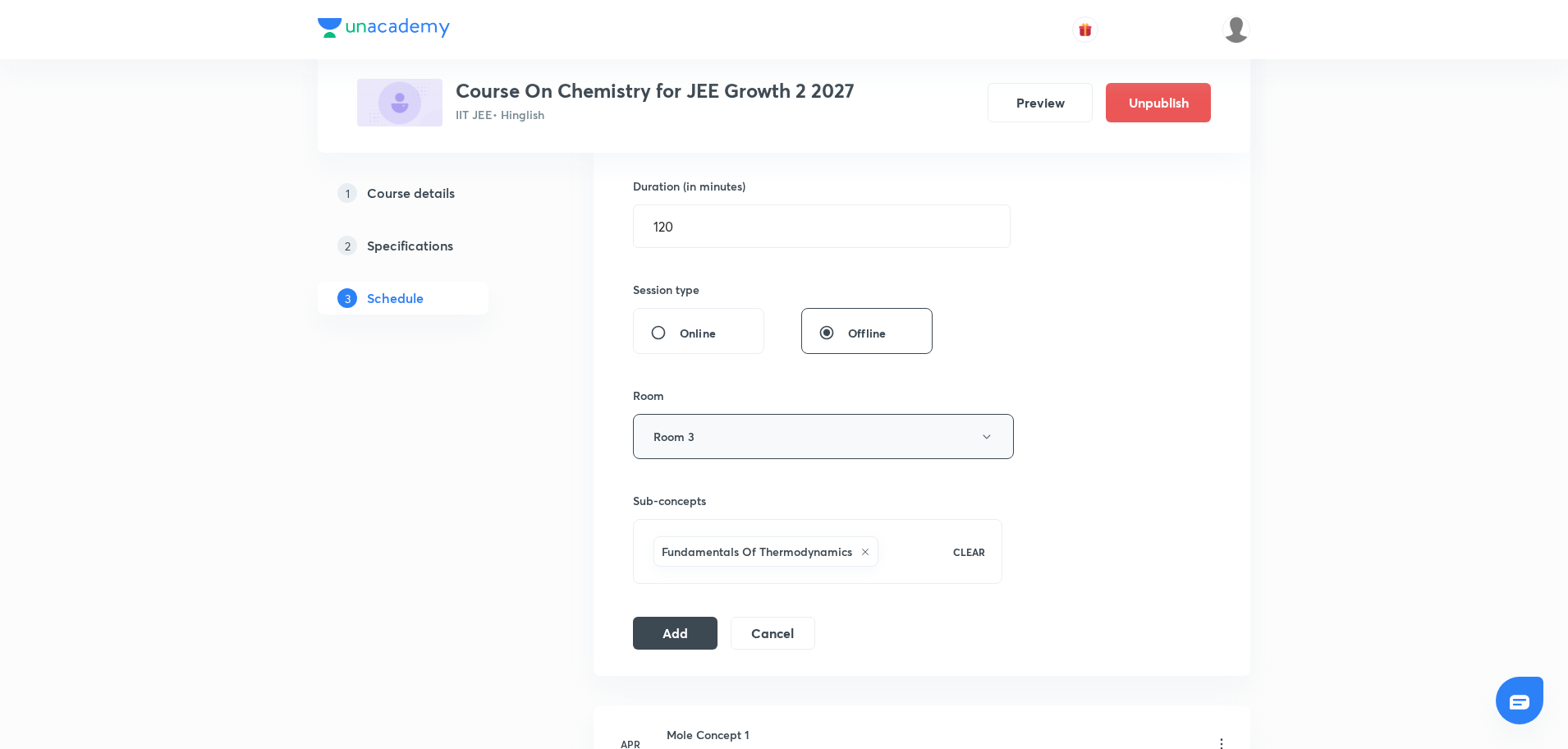
scroll to position [497, 0]
click at [683, 633] on button "Add" at bounding box center [675, 629] width 85 height 33
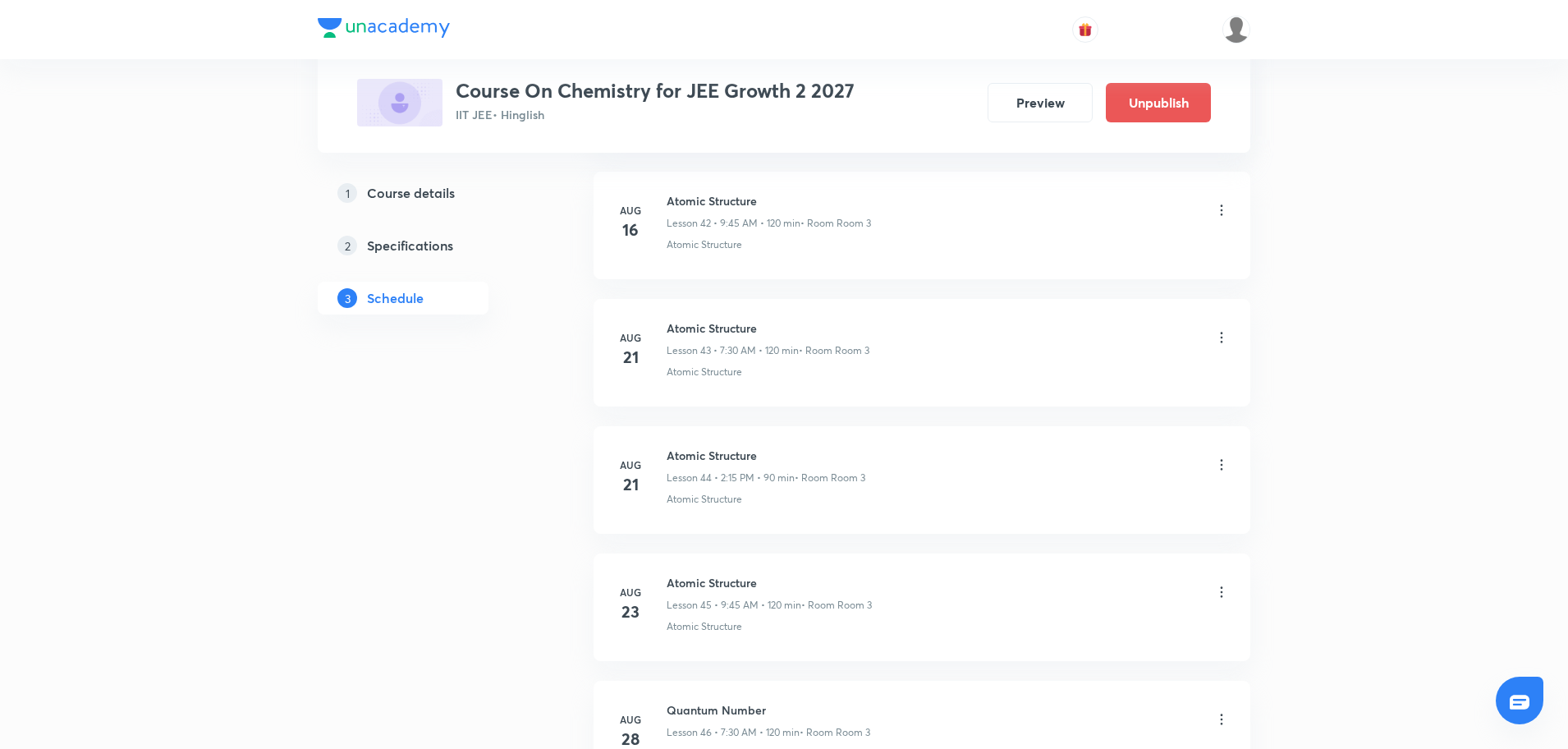
scroll to position [5502, 0]
